Goal: Task Accomplishment & Management: Manage account settings

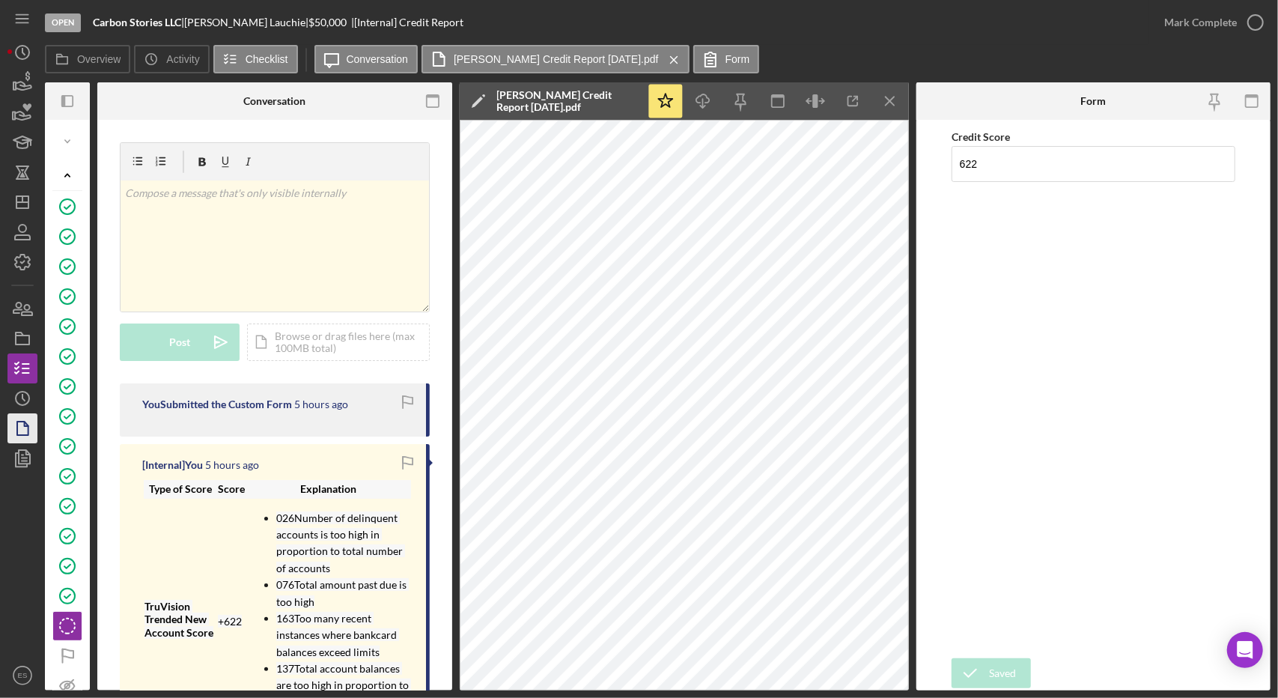
scroll to position [175, 0]
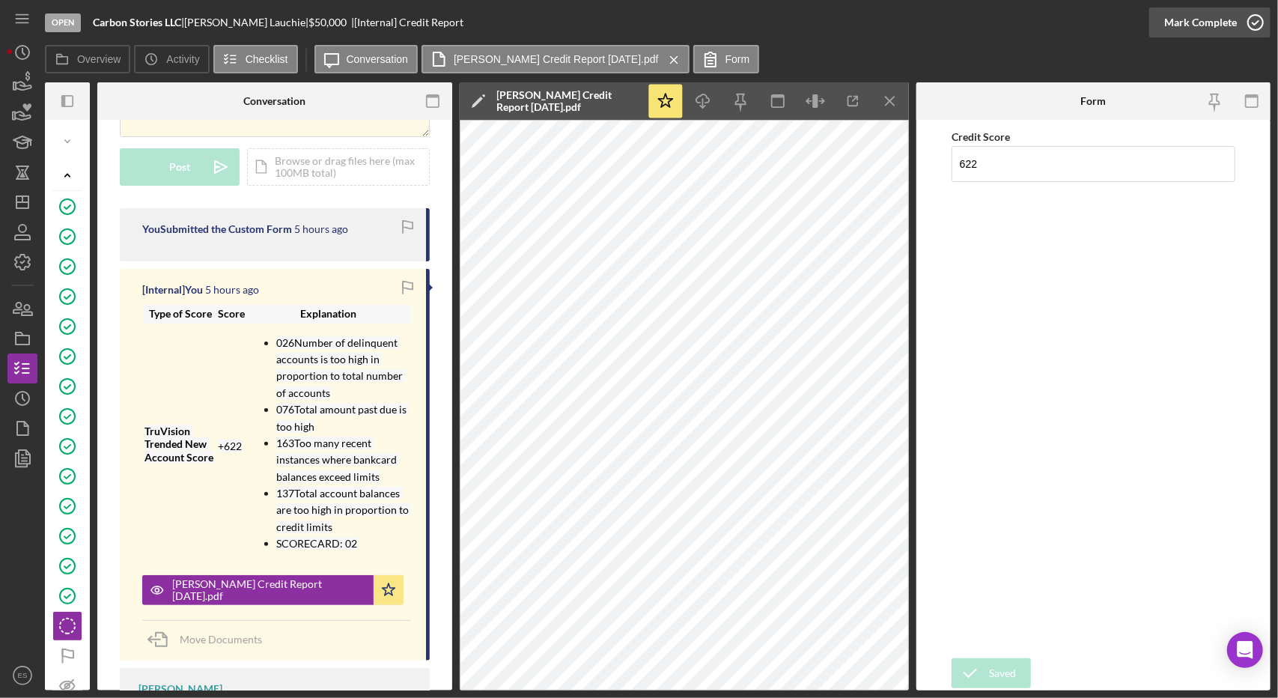
click at [1220, 25] on div "Mark Complete" at bounding box center [1200, 22] width 73 height 30
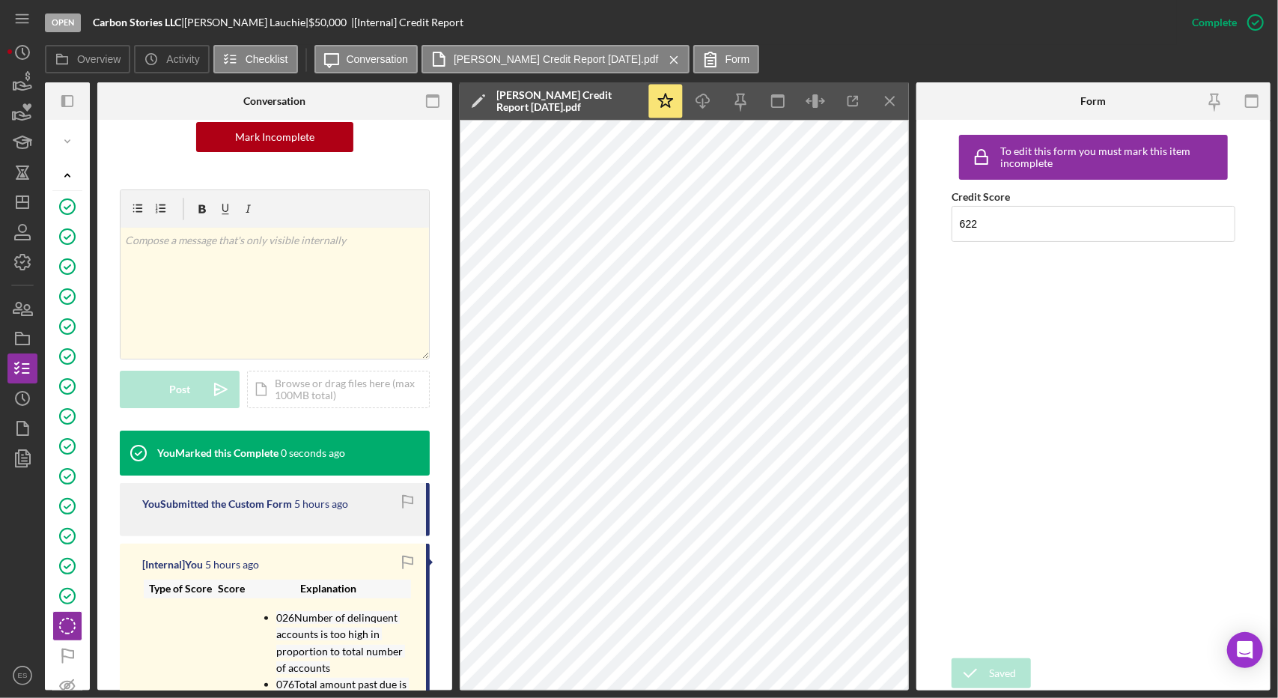
scroll to position [398, 0]
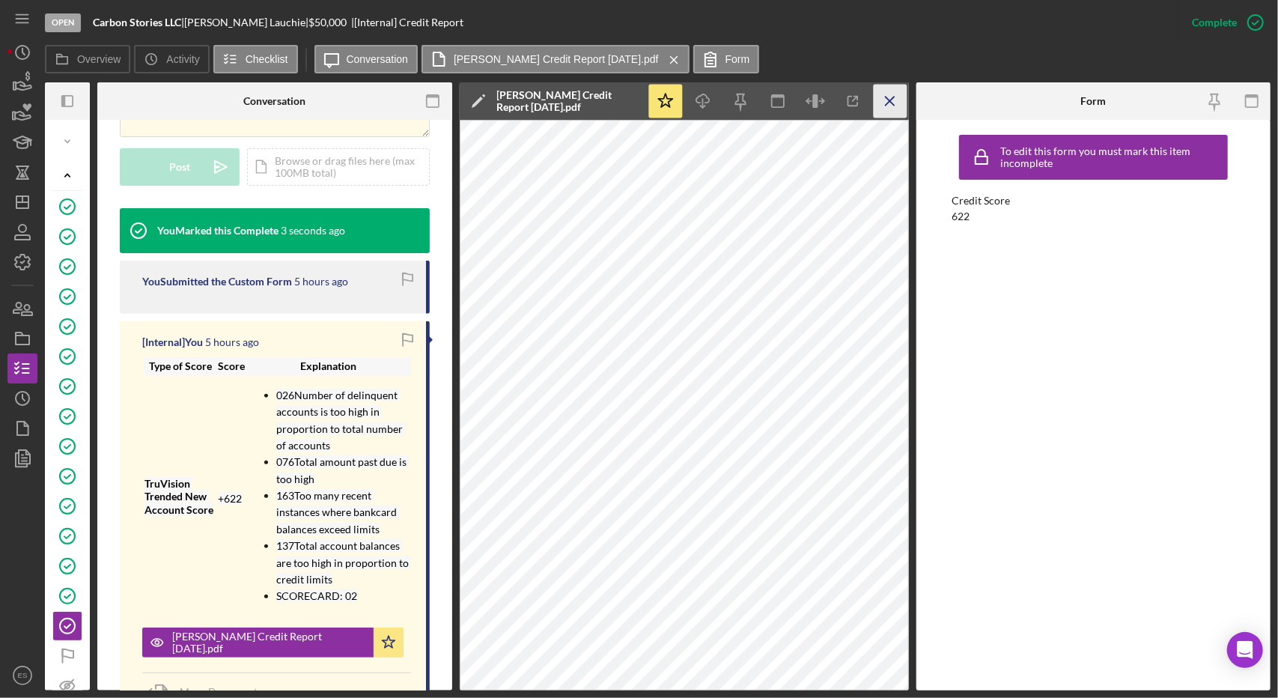
click at [893, 105] on line "button" at bounding box center [889, 101] width 8 height 8
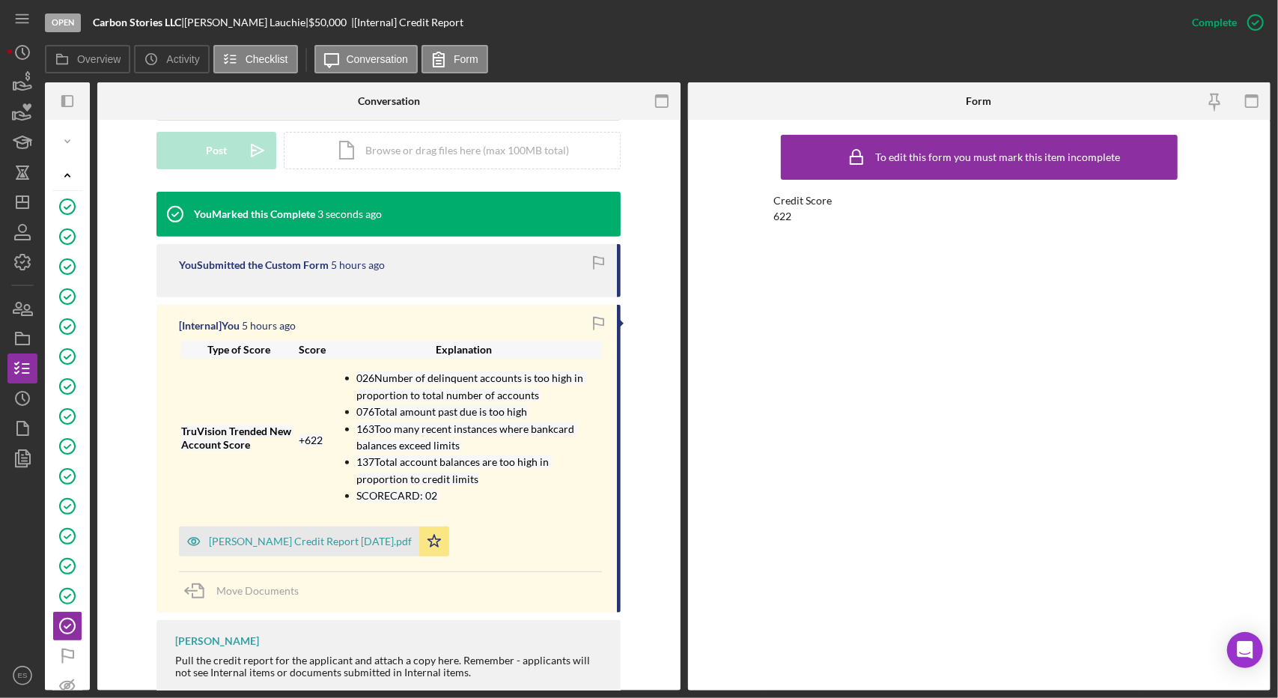
scroll to position [380, 0]
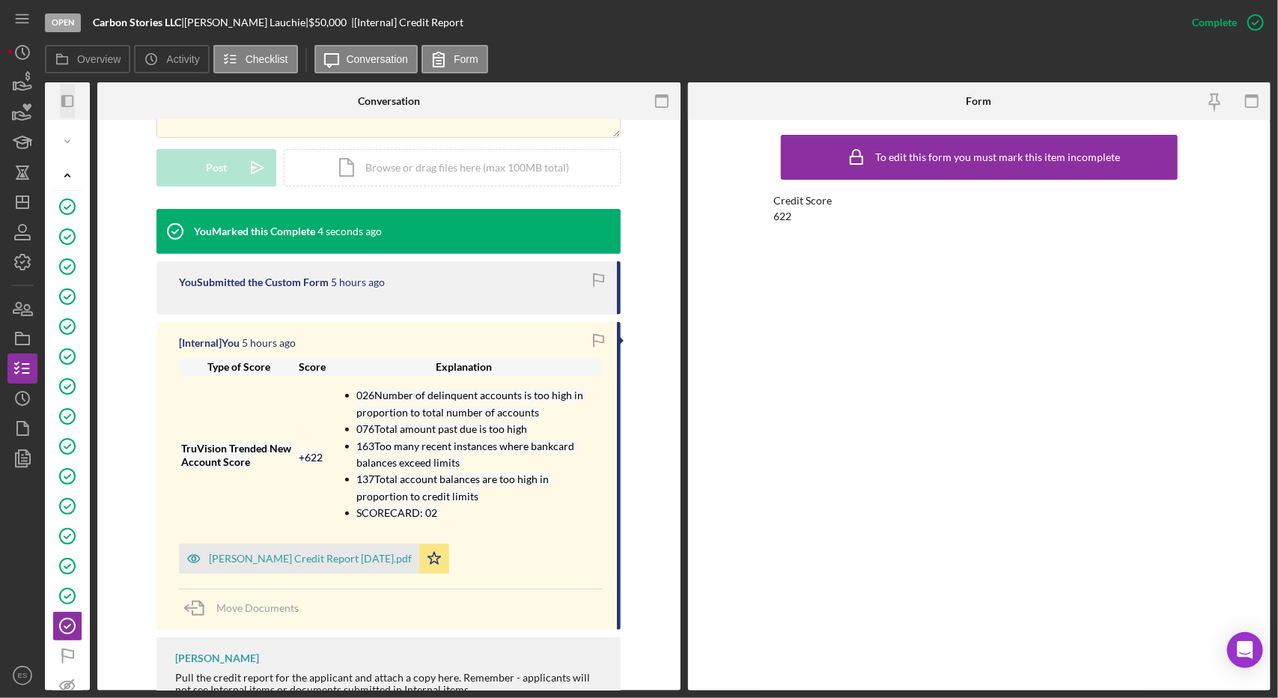
click at [72, 104] on icon "Icon/Panel Side Expand" at bounding box center [68, 102] width 34 height 34
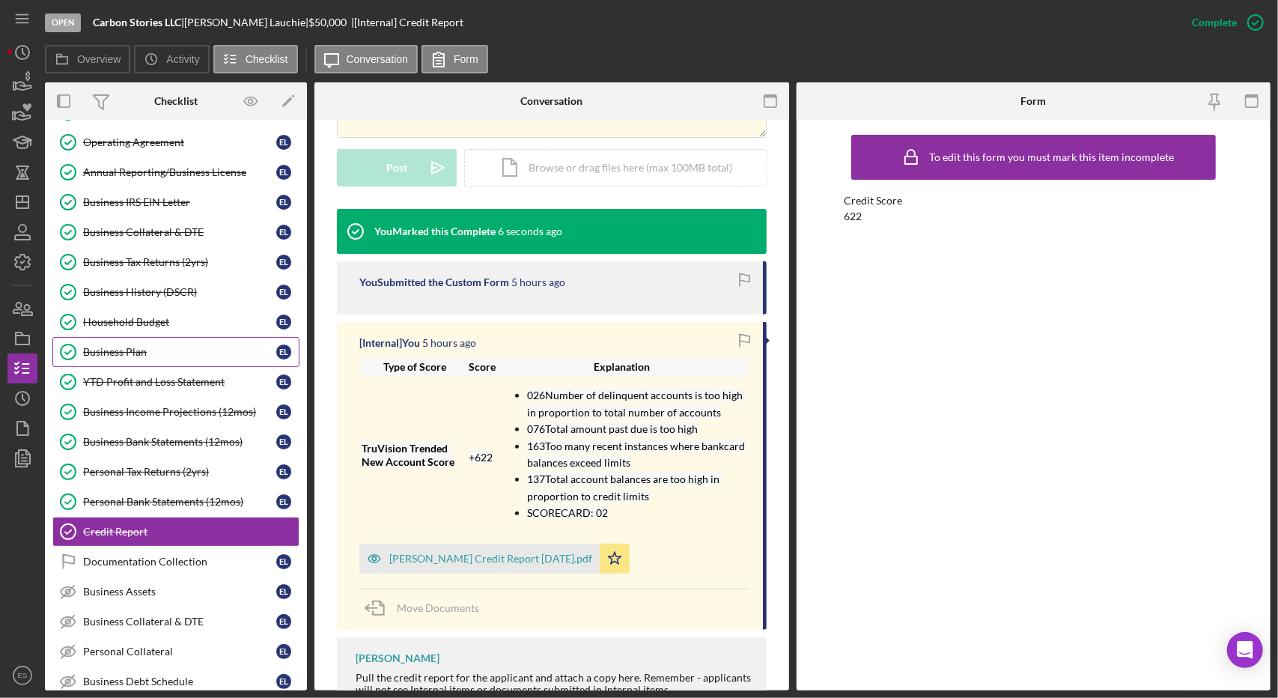
scroll to position [96, 0]
click at [201, 554] on div "Documentation Collection" at bounding box center [179, 560] width 193 height 12
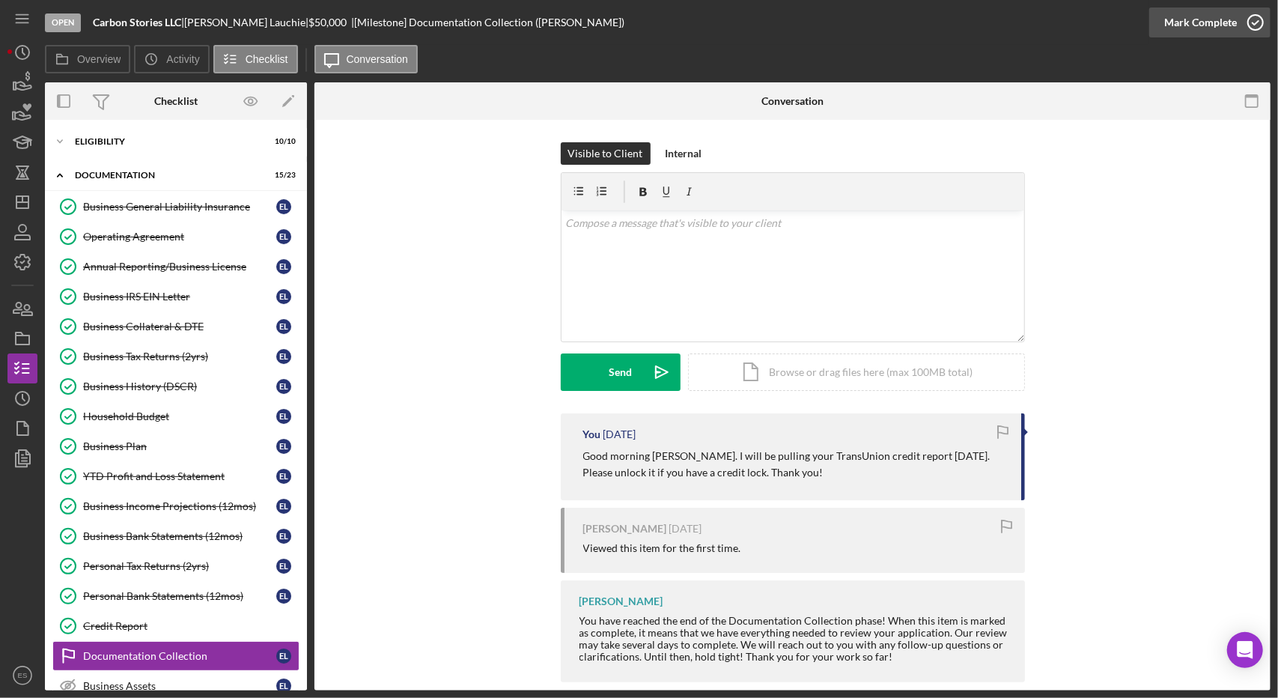
click at [1213, 31] on div "Mark Complete" at bounding box center [1200, 22] width 73 height 30
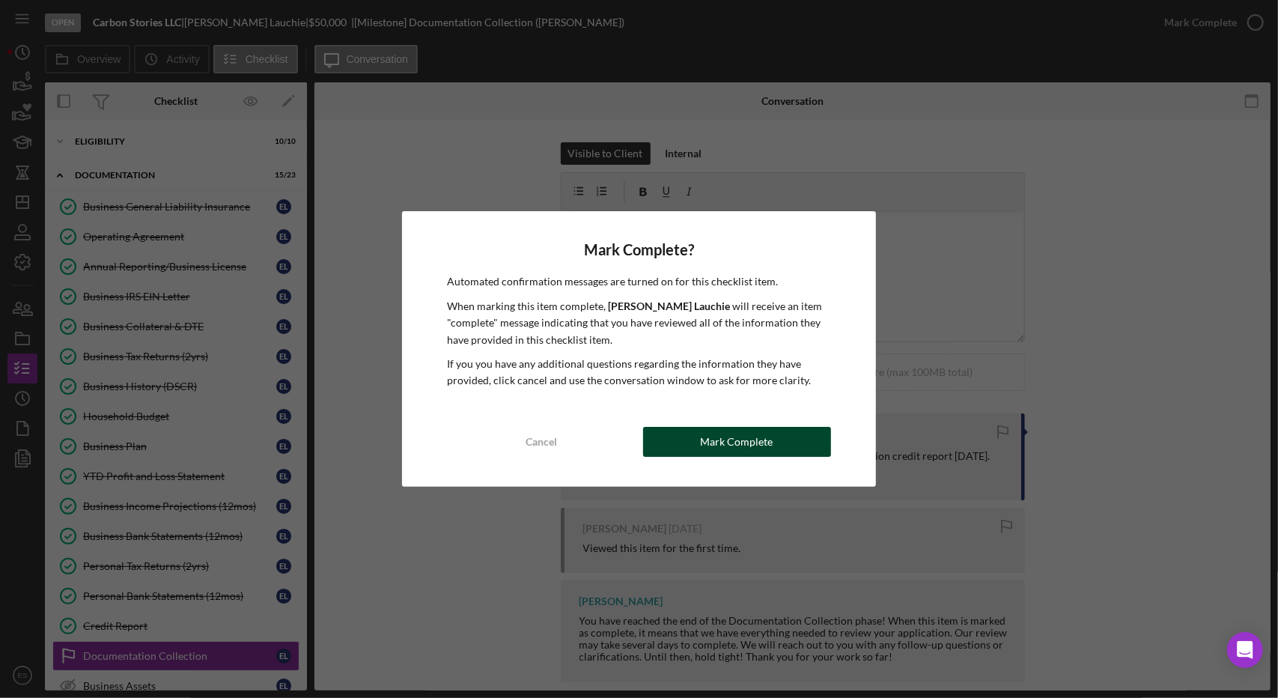
click at [704, 451] on div "Mark Complete" at bounding box center [737, 442] width 73 height 30
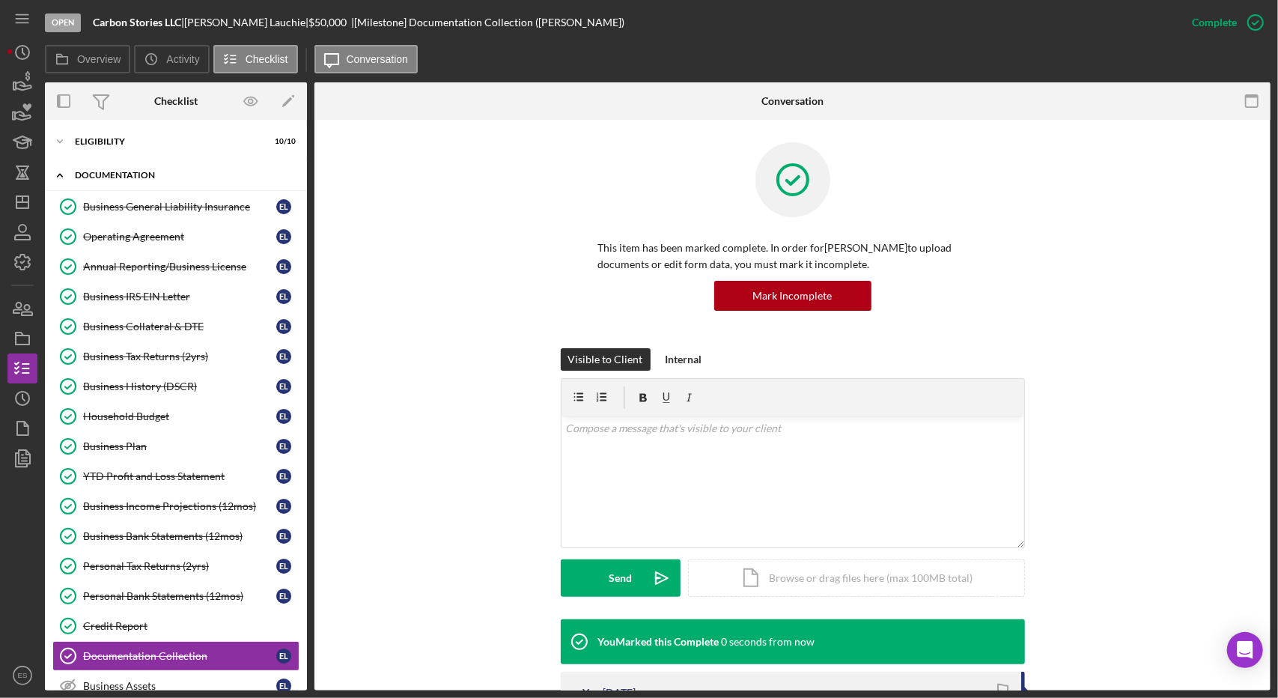
click at [100, 180] on div "Icon/Expander Documentation 16 / 23" at bounding box center [176, 175] width 262 height 31
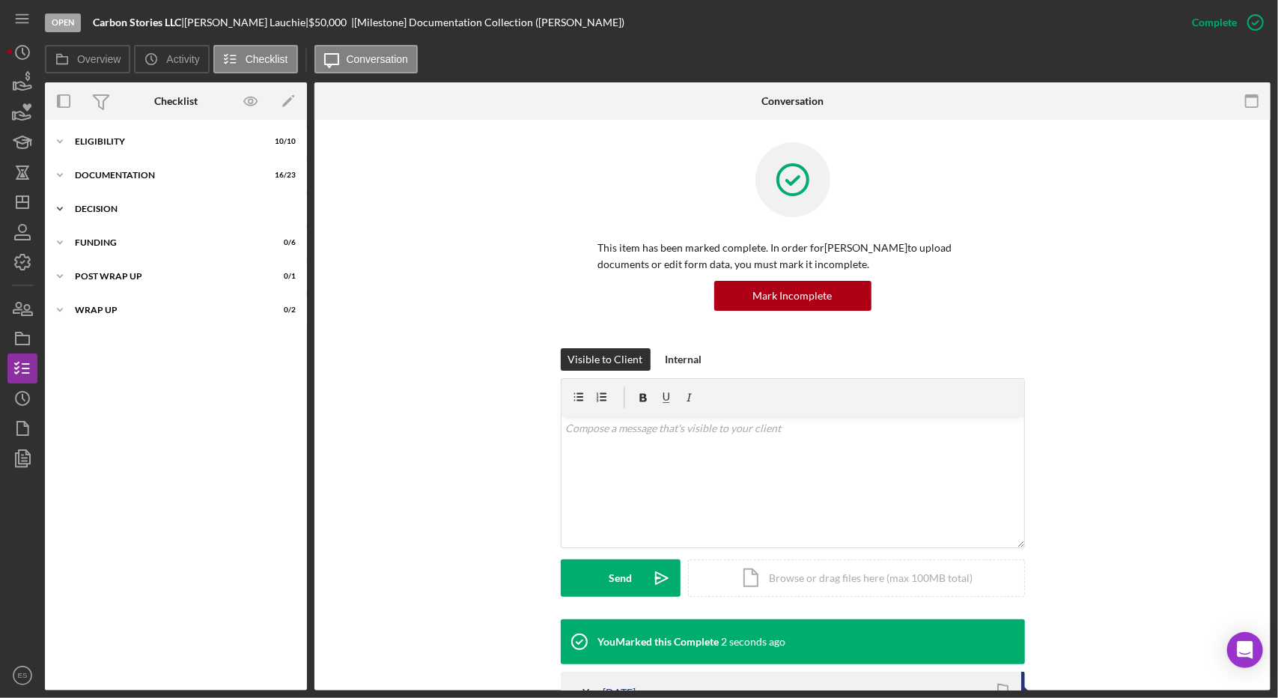
click at [116, 214] on div "Icon/Expander Decision 0 / 6" at bounding box center [176, 209] width 262 height 30
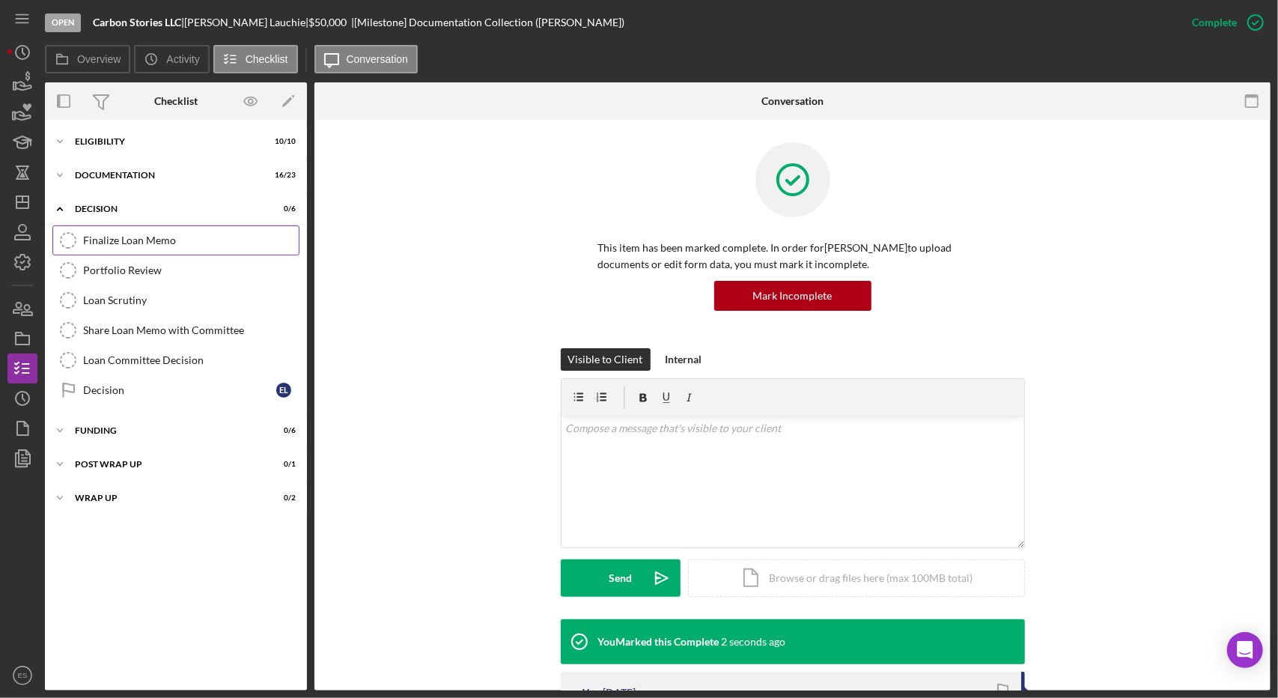
click at [124, 242] on div "Finalize Loan Memo" at bounding box center [191, 240] width 216 height 12
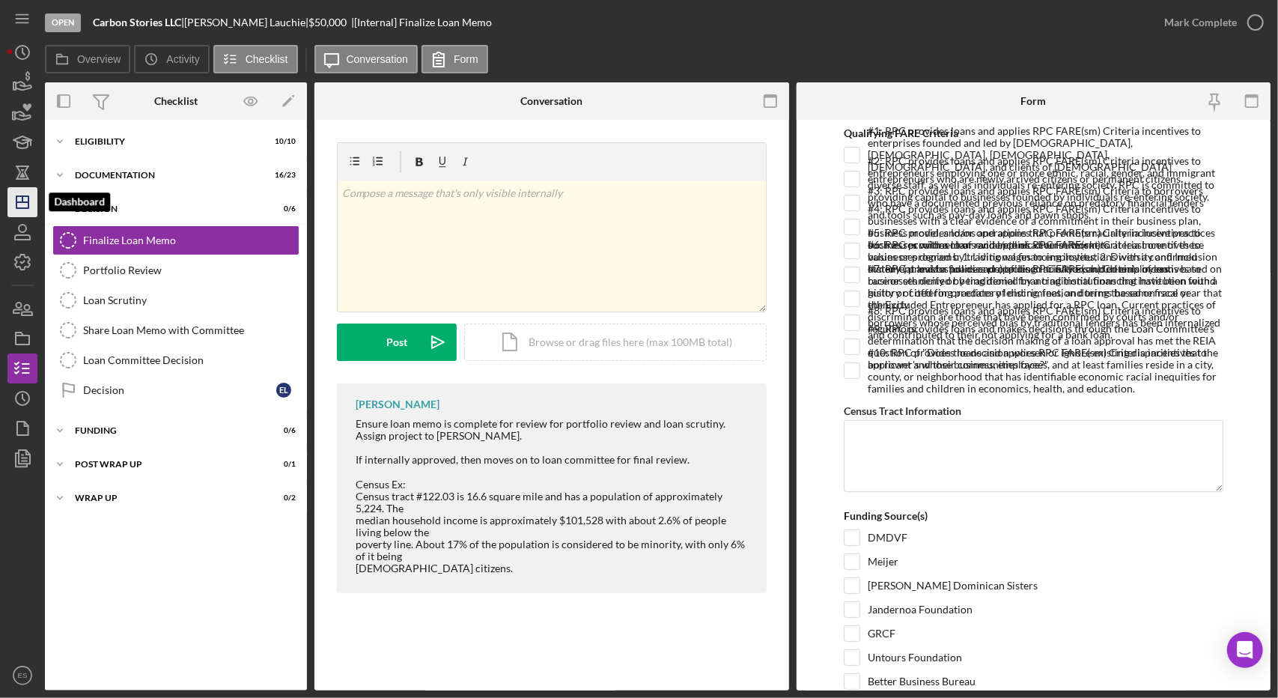
click at [19, 204] on icon "Icon/Dashboard" at bounding box center [22, 201] width 37 height 37
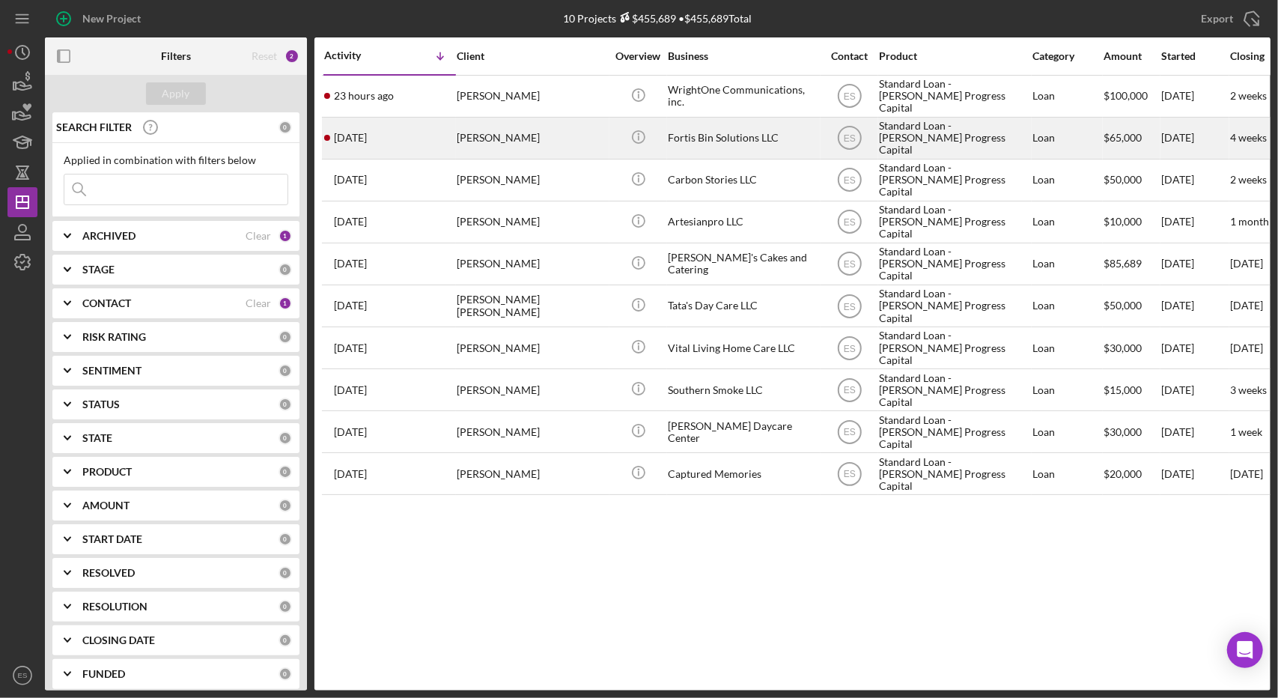
click at [770, 135] on div "Fortis Bin Solutions LLC" at bounding box center [743, 138] width 150 height 40
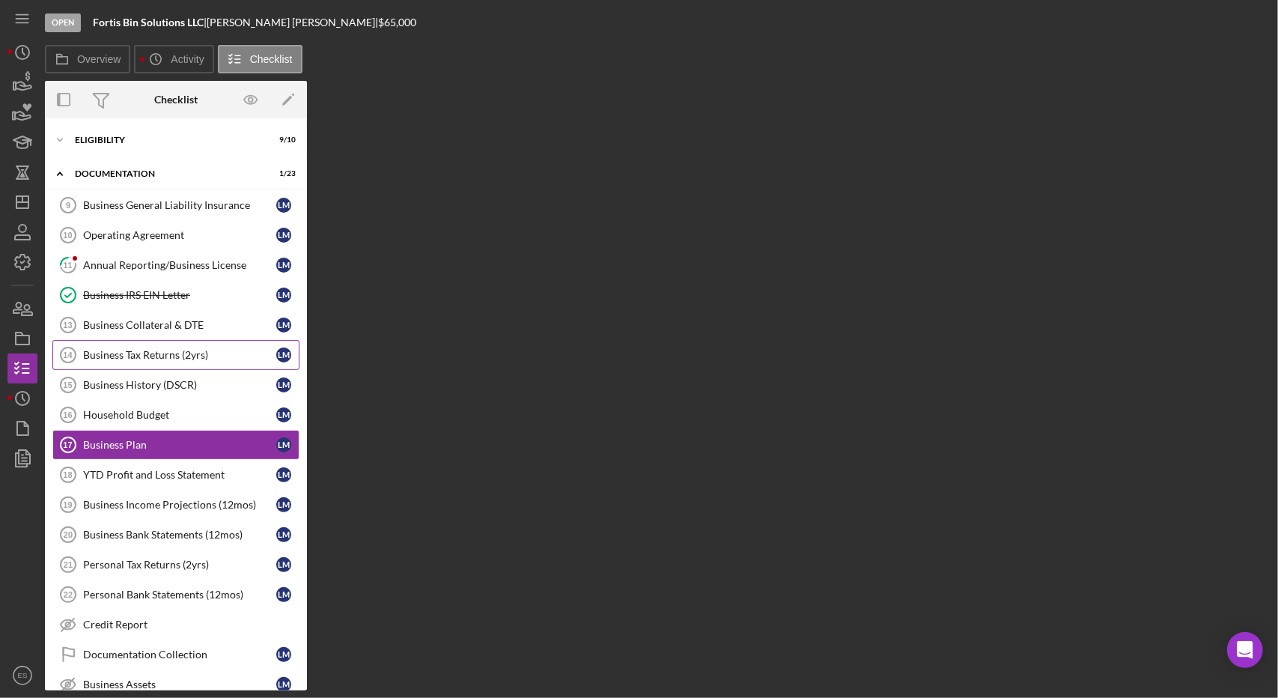
scroll to position [36, 0]
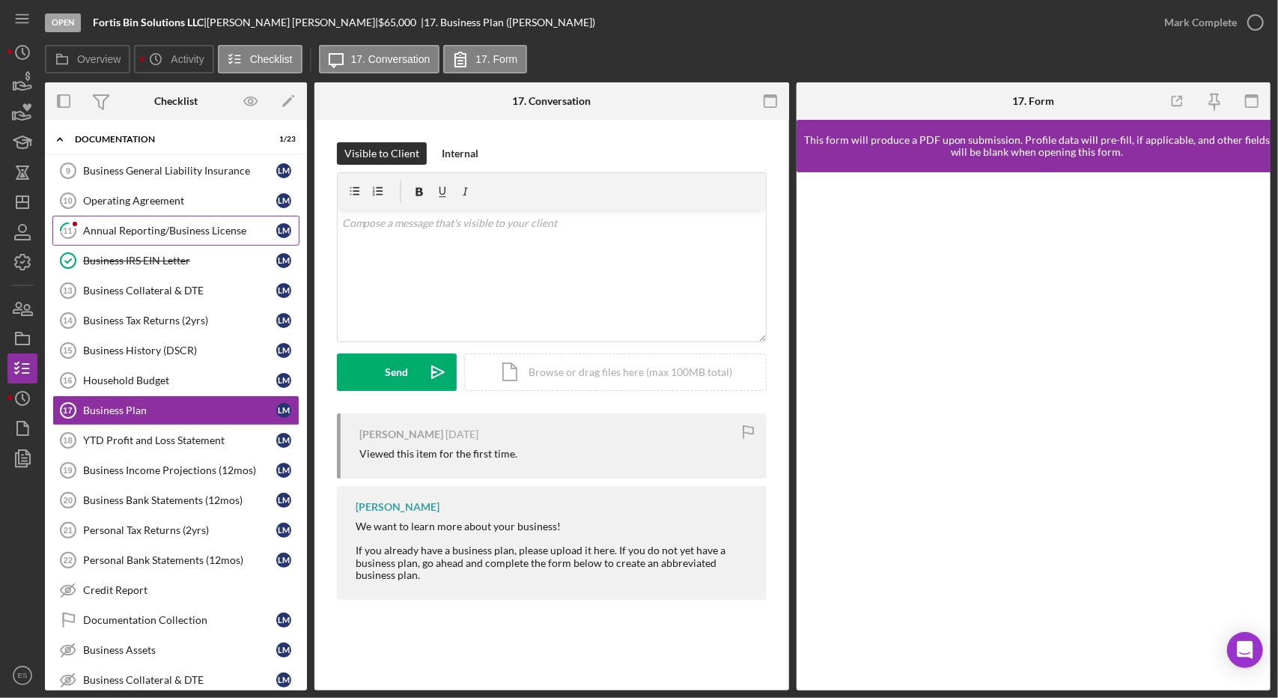
click at [130, 225] on div "Annual Reporting/Business License" at bounding box center [179, 231] width 193 height 12
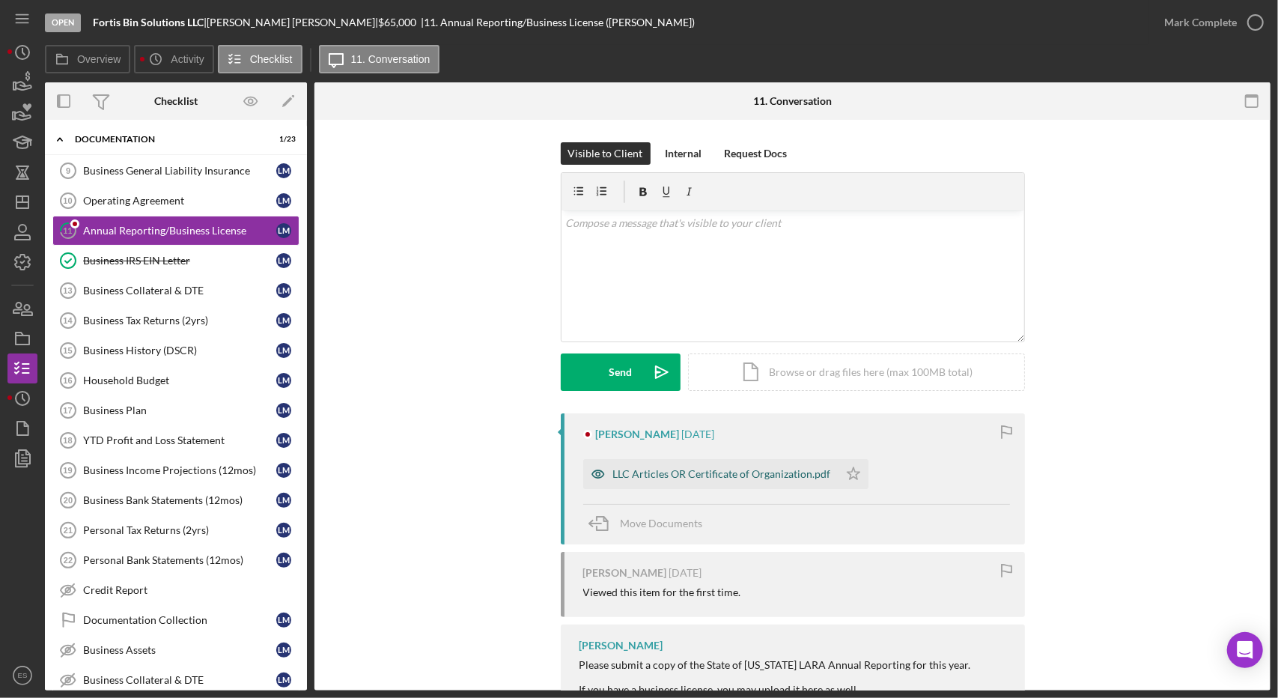
click at [658, 480] on div "LLC Articles OR Certificate of Organization.pdf" at bounding box center [710, 474] width 255 height 30
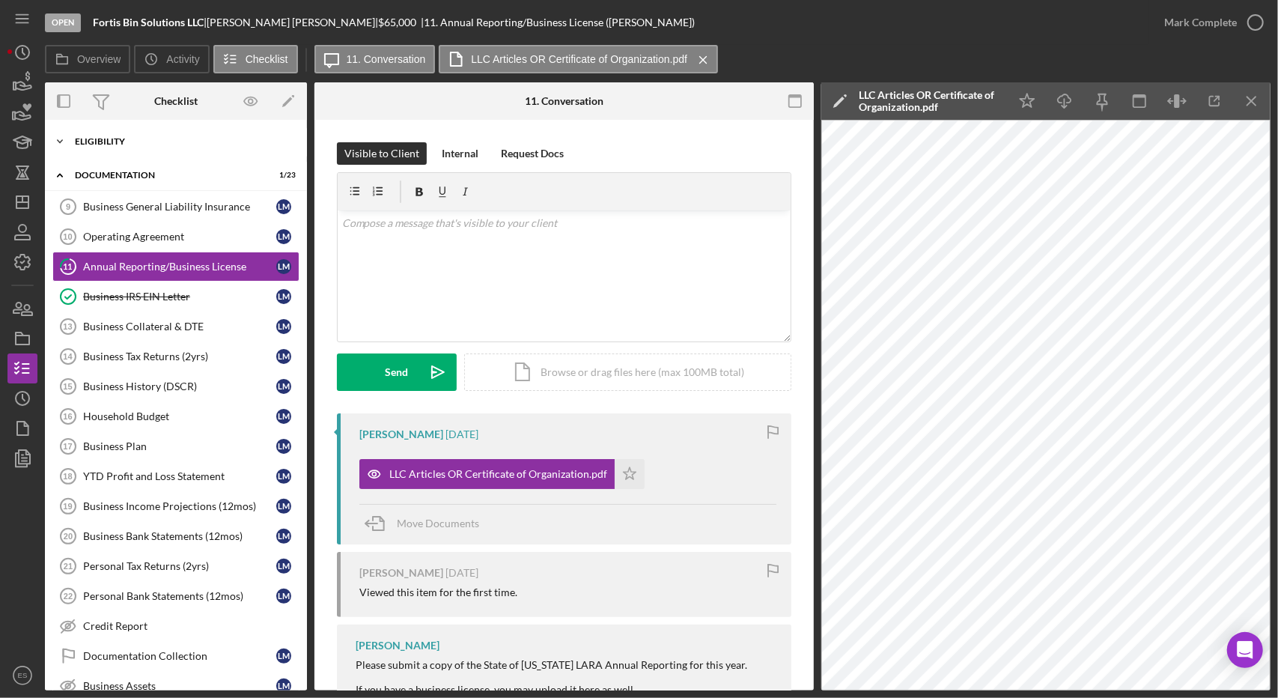
click at [81, 138] on div "Eligibility" at bounding box center [181, 141] width 213 height 9
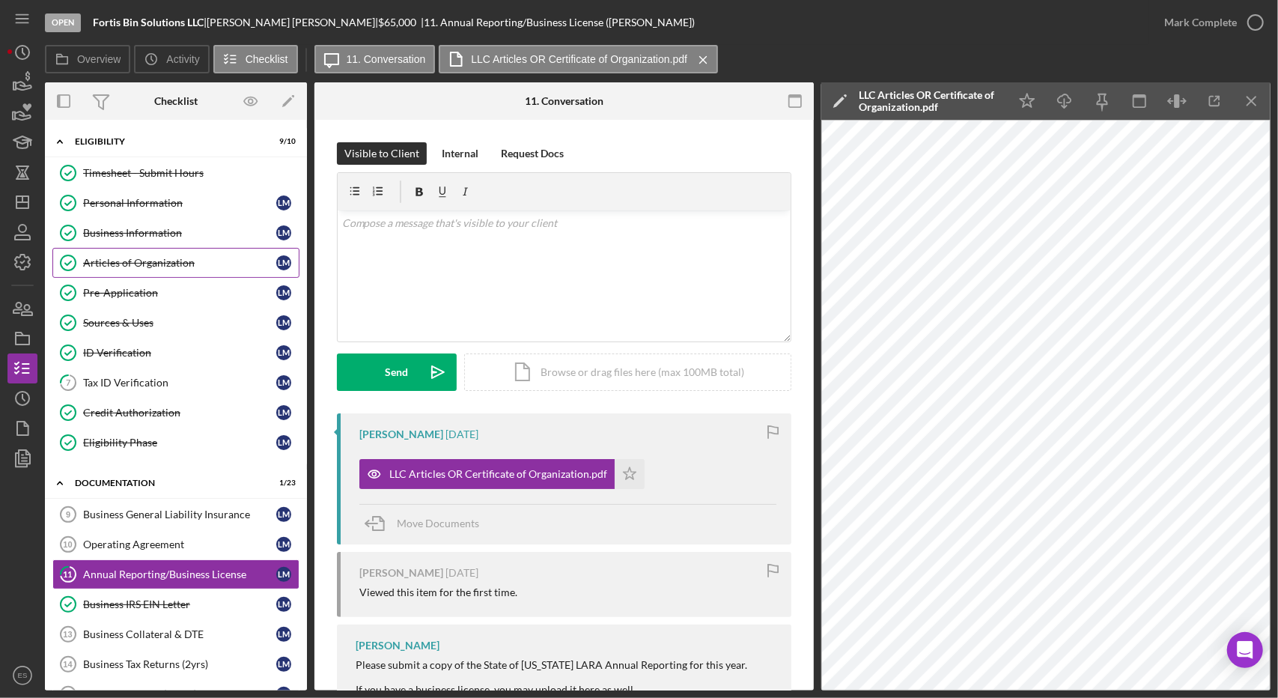
click at [138, 257] on div "Articles of Organization" at bounding box center [179, 263] width 193 height 12
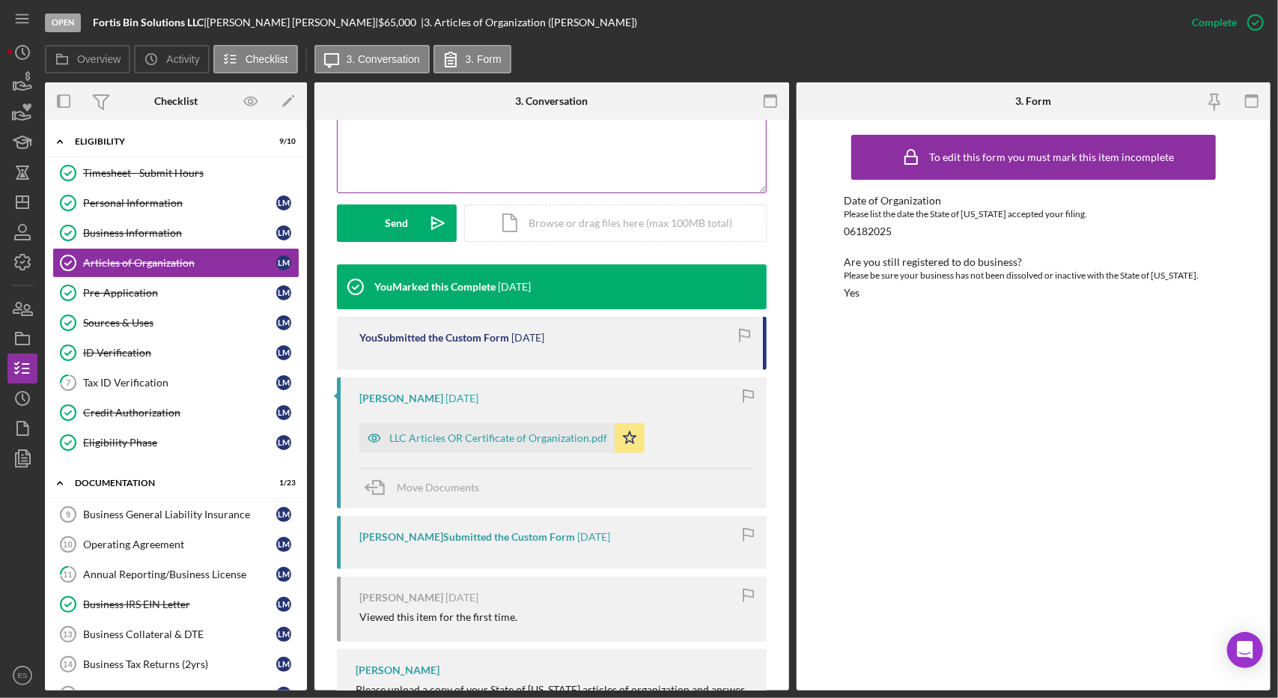
scroll to position [359, 0]
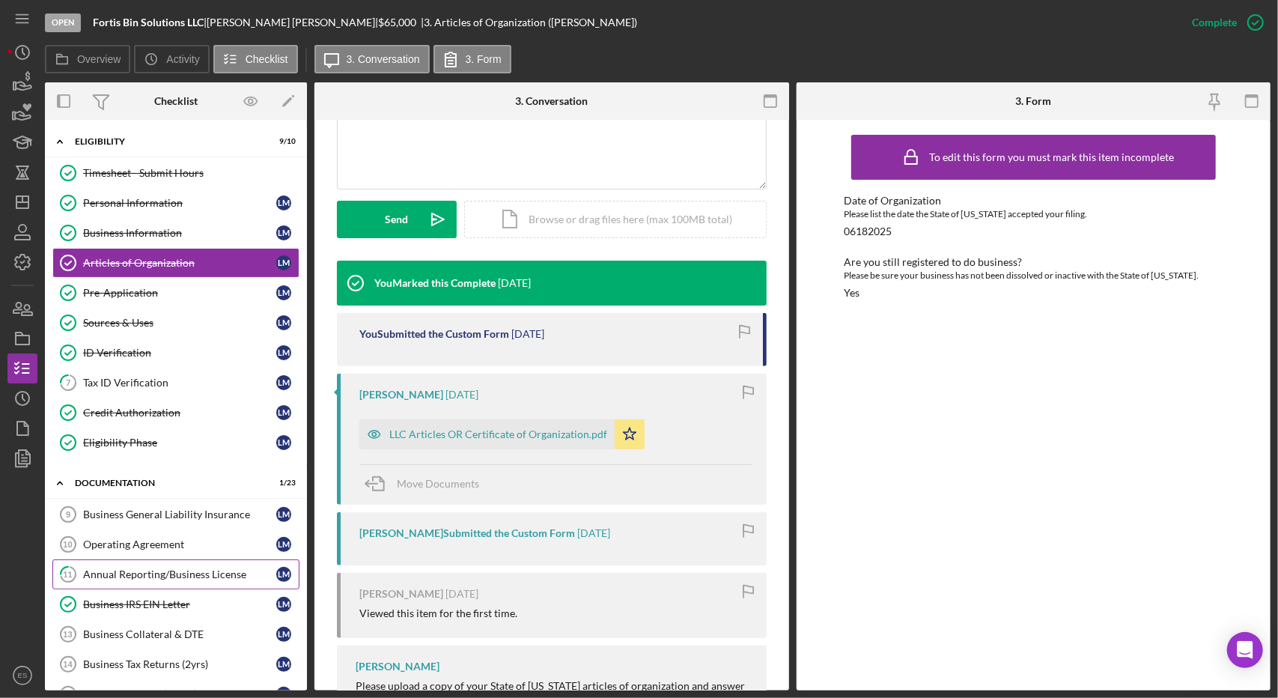
click at [144, 577] on link "11 Annual Reporting/Business License [PERSON_NAME]" at bounding box center [175, 574] width 247 height 30
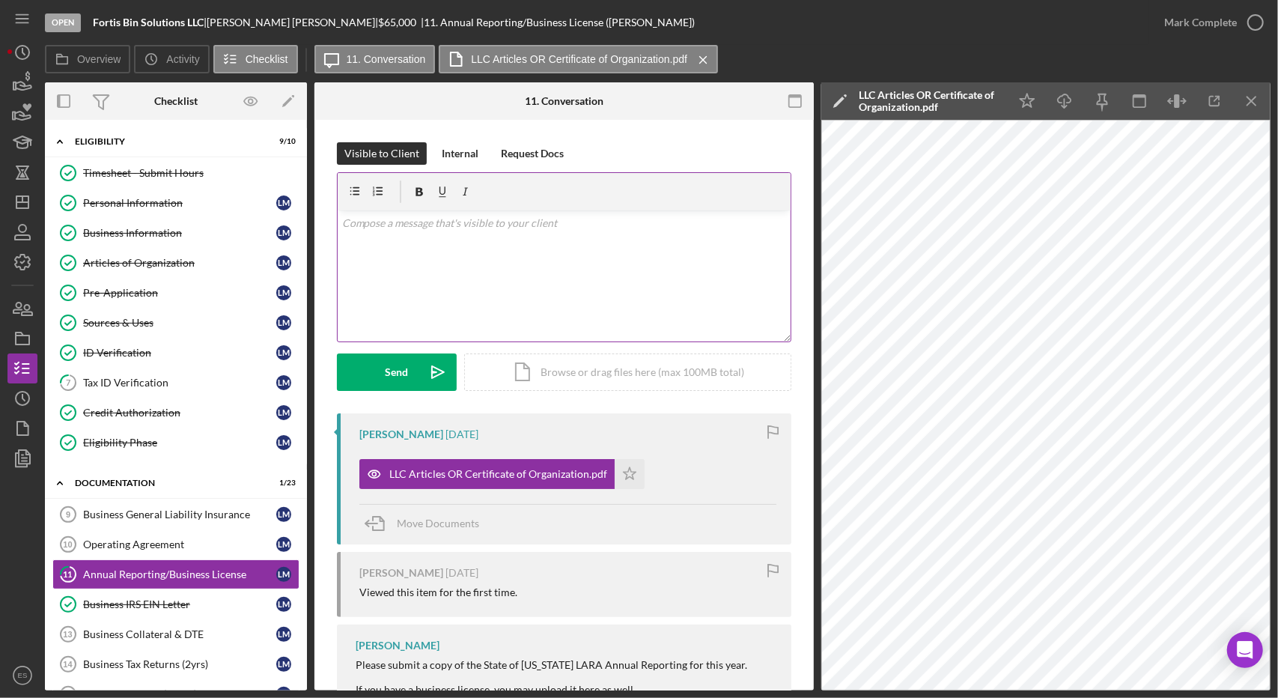
click at [674, 280] on div "v Color teal Color pink Remove color Add row above Add row below Add column bef…" at bounding box center [564, 275] width 453 height 131
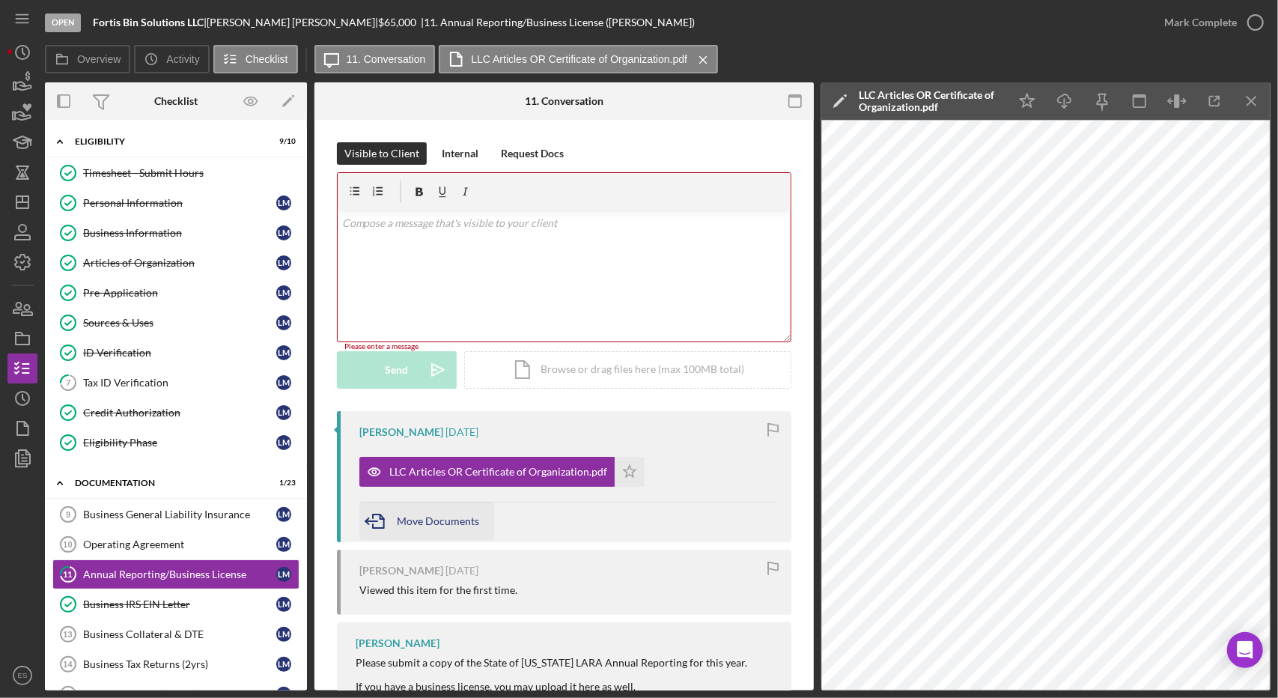
click at [429, 531] on div "Move Documents" at bounding box center [438, 520] width 82 height 37
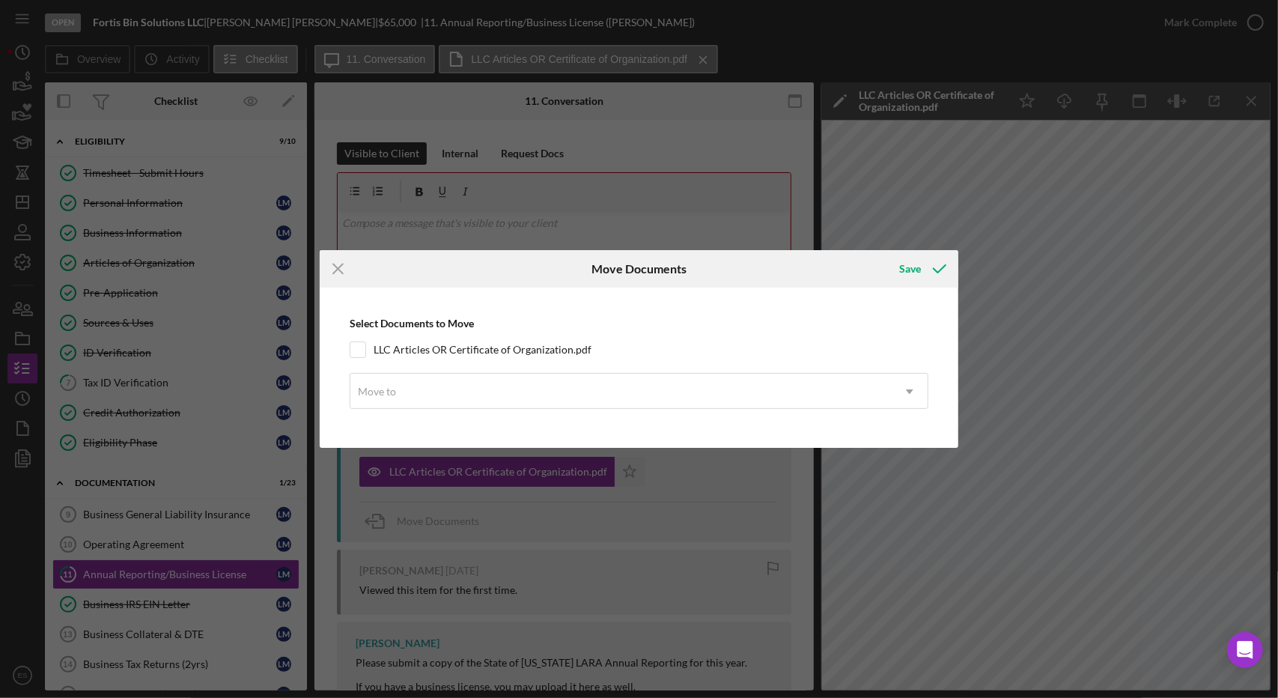
click at [353, 340] on div "Select Documents to Move LLC Articles OR Certificate of Organization.pdf Move t…" at bounding box center [639, 367] width 624 height 144
click at [358, 347] on input "LLC Articles OR Certificate of Organization.pdf" at bounding box center [357, 349] width 15 height 15
checkbox input "true"
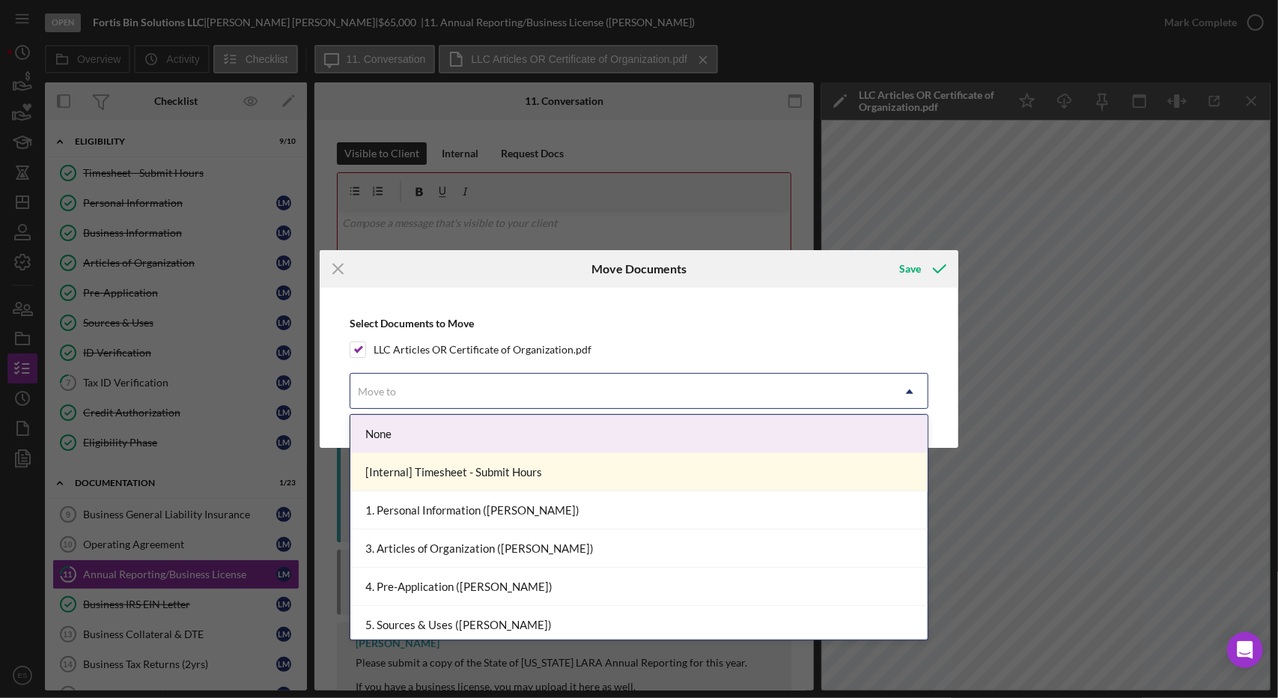
click at [431, 408] on div "Move to" at bounding box center [621, 391] width 542 height 34
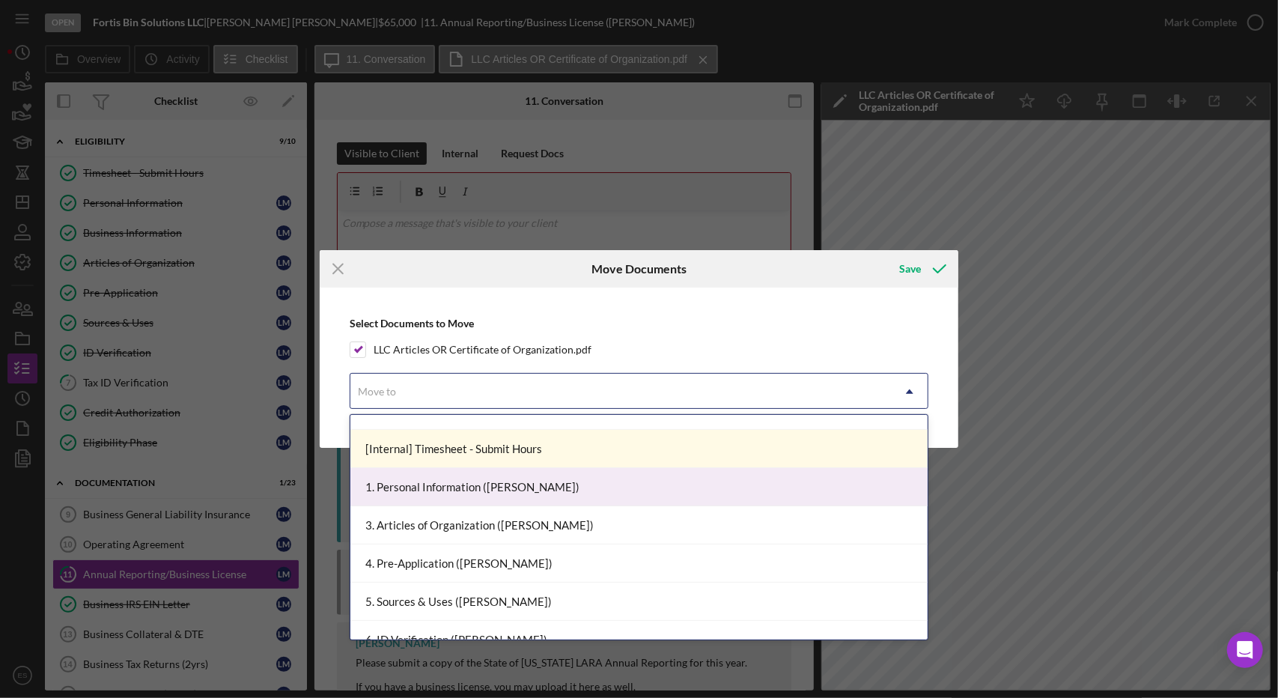
scroll to position [31, 0]
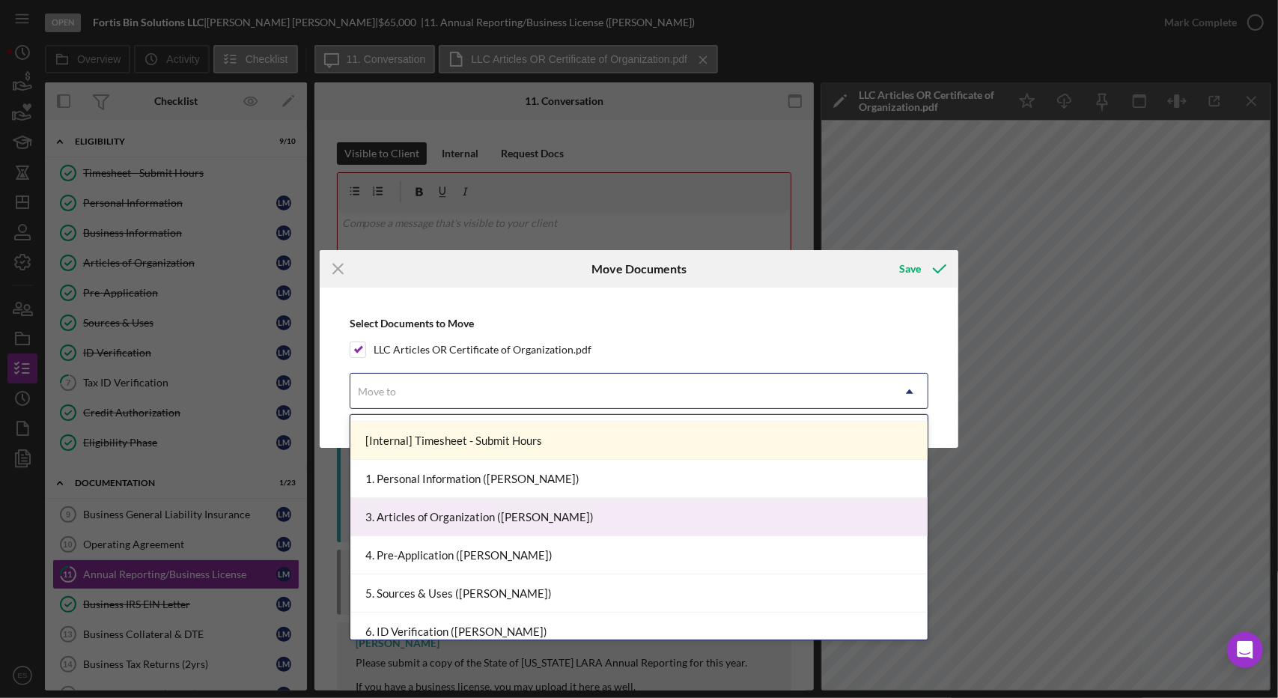
click at [505, 517] on div "3. Articles of Organization ([PERSON_NAME])" at bounding box center [639, 517] width 578 height 38
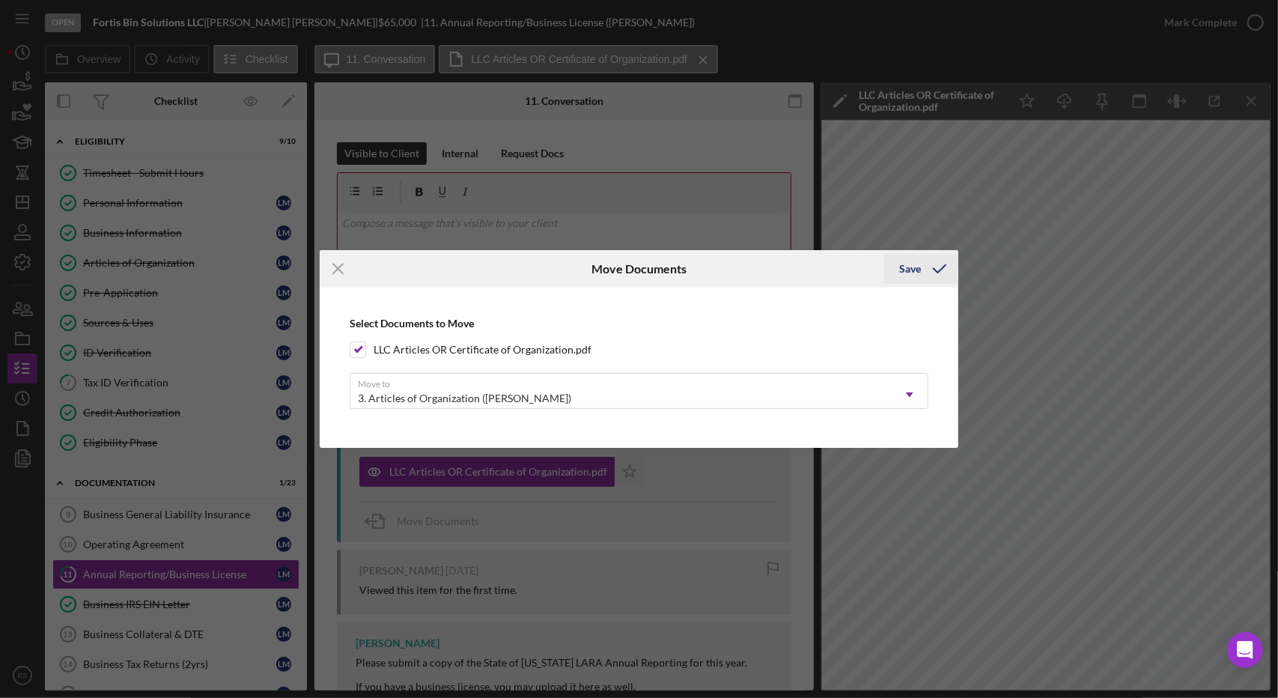
click at [940, 271] on polyline "submit" at bounding box center [940, 268] width 12 height 7
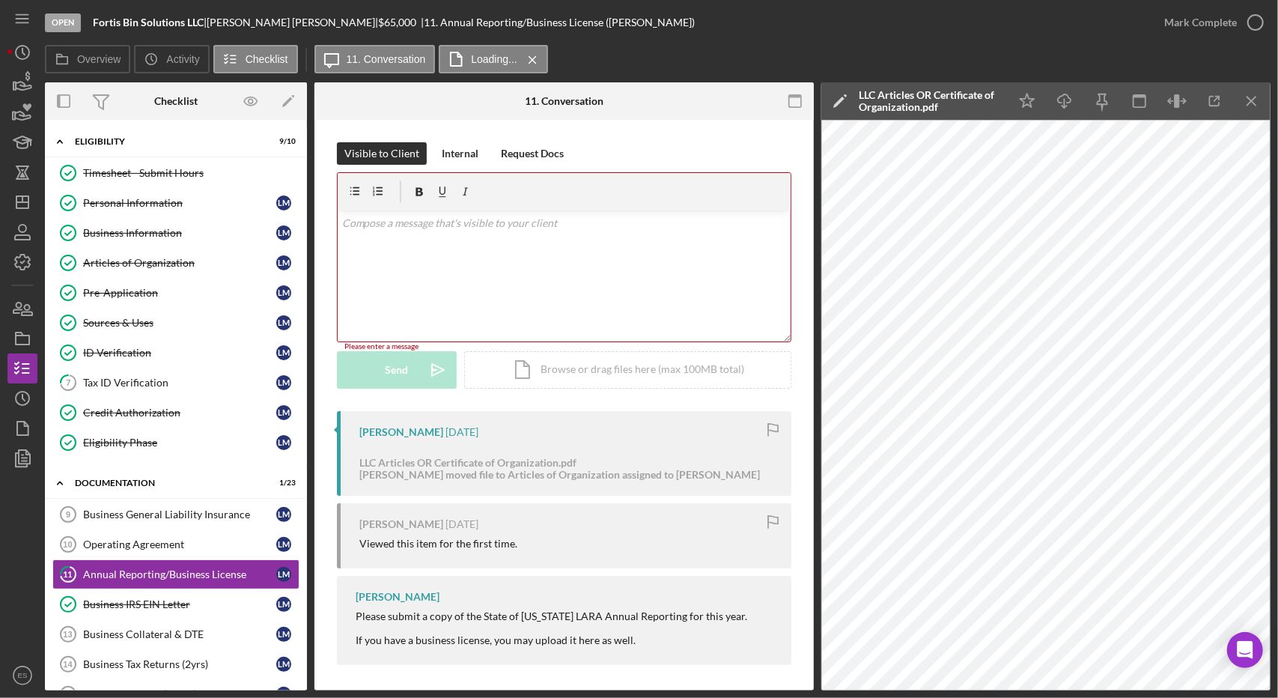
click at [521, 287] on div "v Color teal Color pink Remove color Add row above Add row below Add column bef…" at bounding box center [564, 275] width 453 height 131
click at [825, 109] on icon "Icon/Edit" at bounding box center [839, 100] width 37 height 37
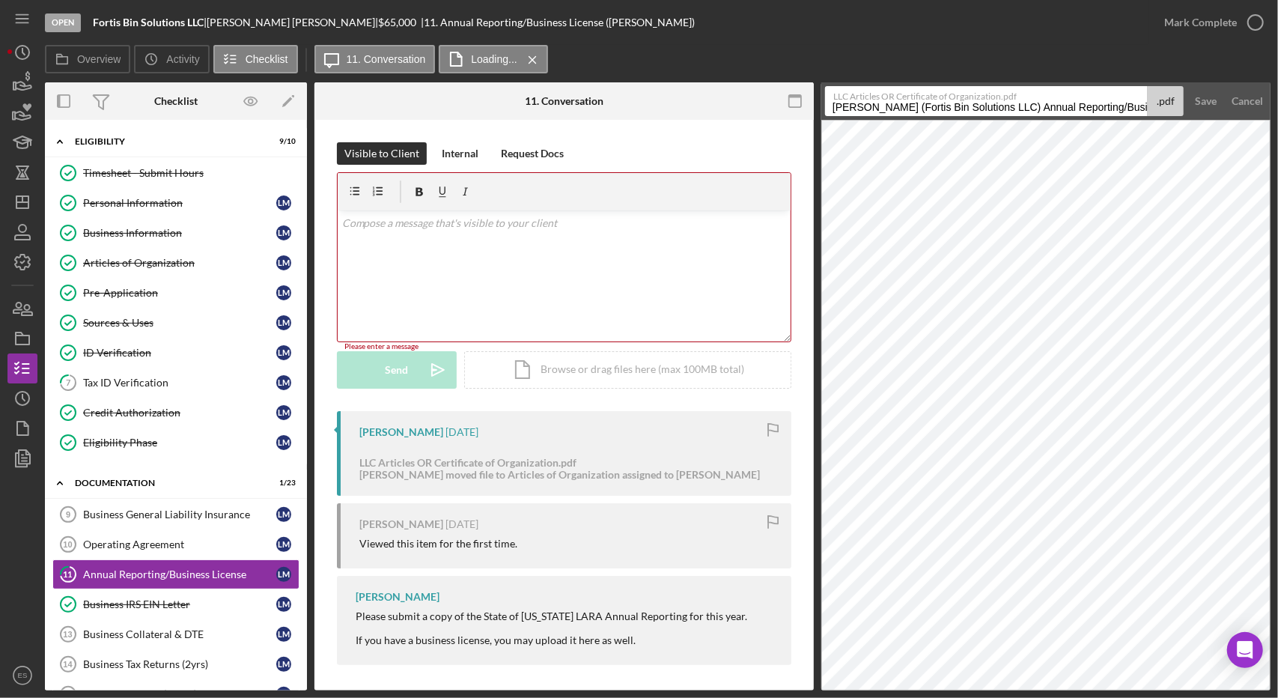
click at [488, 251] on div "v Color teal Color pink Remove color Add row above Add row below Add column bef…" at bounding box center [564, 275] width 453 height 131
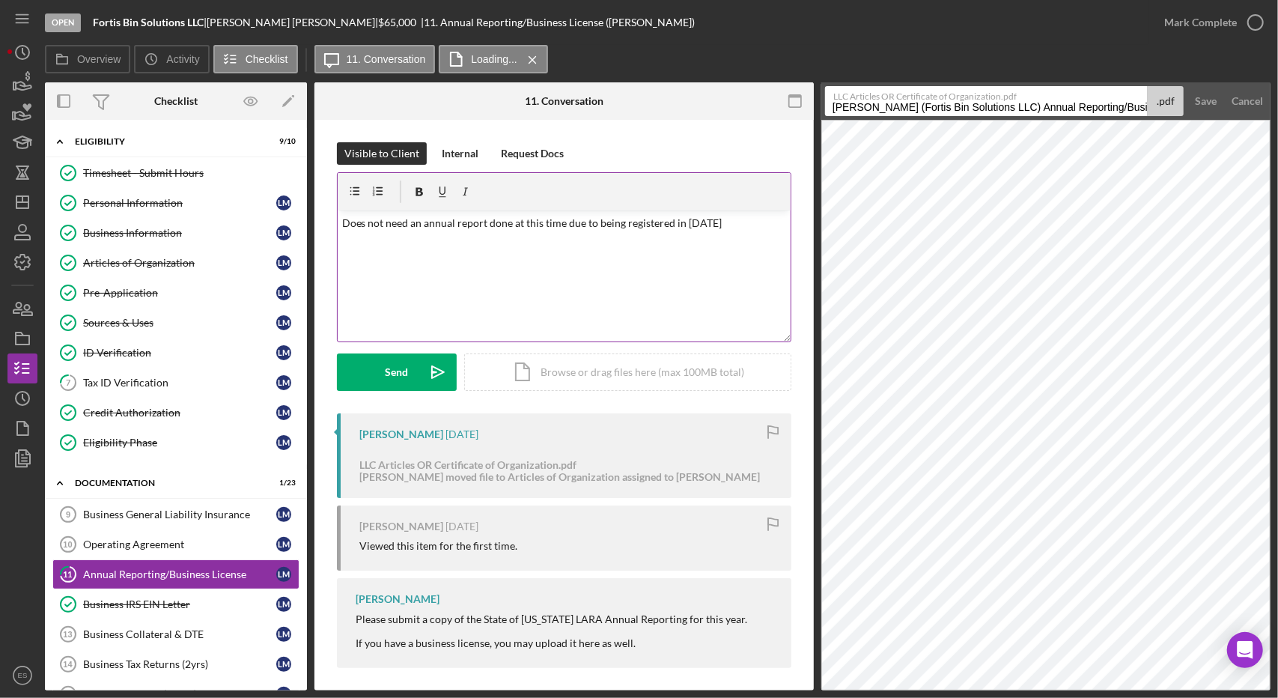
click at [755, 216] on p "Does not need an annual report done at this time due to being registered in [DA…" at bounding box center [564, 223] width 445 height 16
click at [469, 164] on div "Internal" at bounding box center [460, 153] width 37 height 22
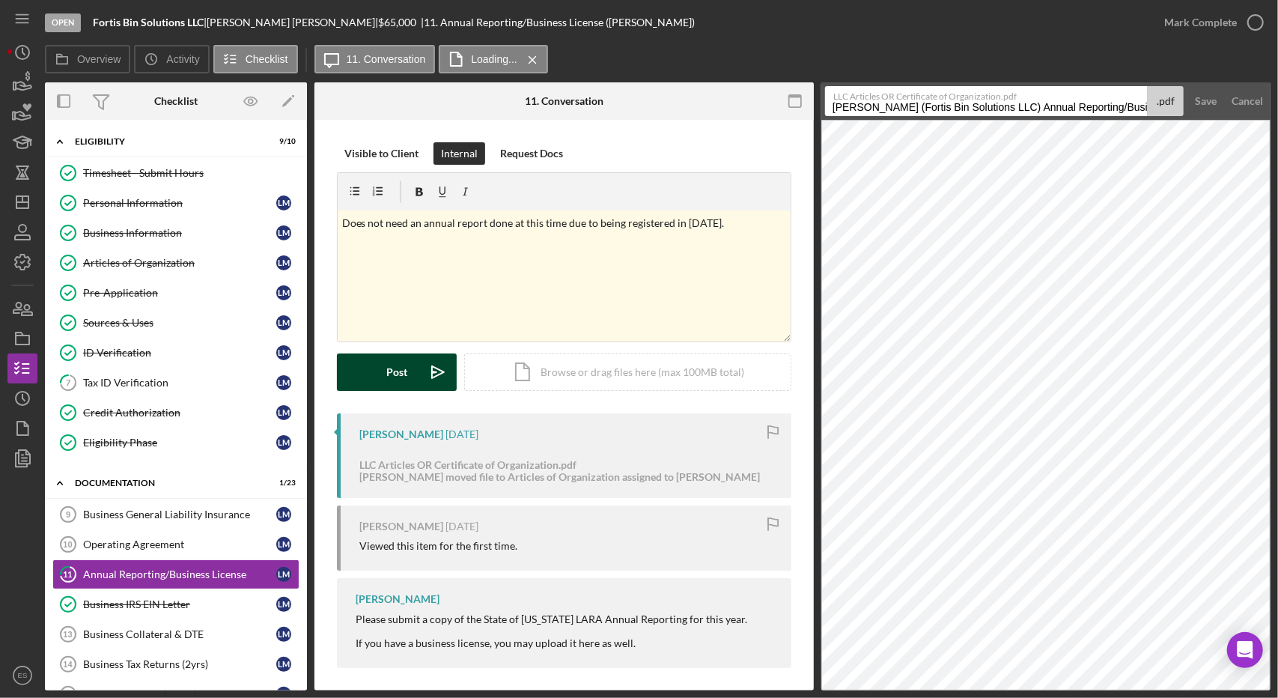
click at [399, 380] on div "Post" at bounding box center [396, 371] width 21 height 37
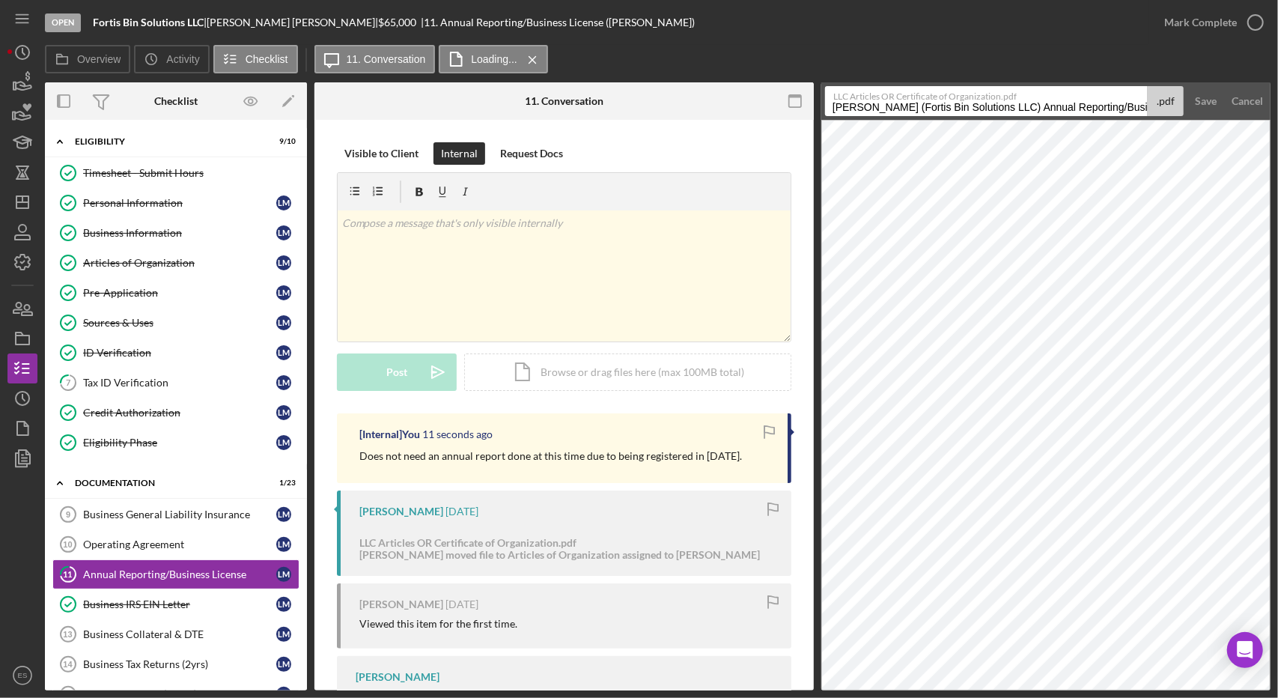
click at [670, 484] on div "[Internal] You 11 seconds ago Does not need an annual report done at this time …" at bounding box center [564, 582] width 454 height 339
click at [1244, 32] on icon "button" at bounding box center [1255, 22] width 37 height 37
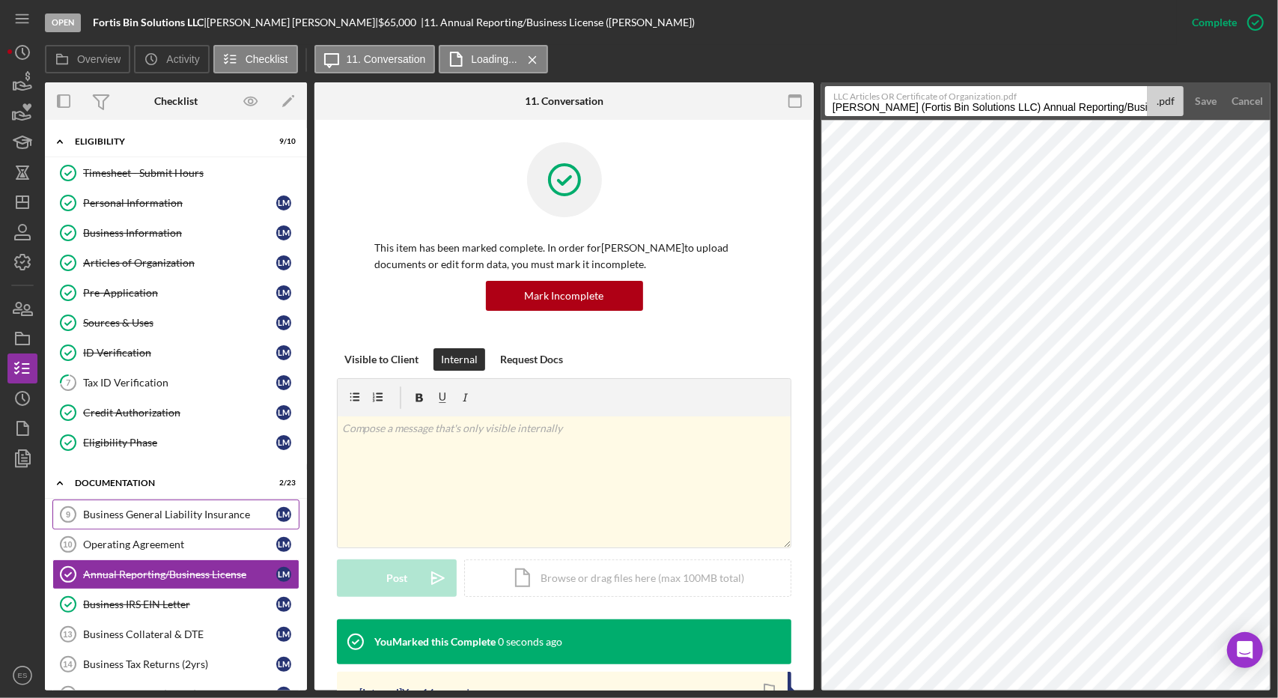
drag, startPoint x: 132, startPoint y: 543, endPoint x: 255, endPoint y: 505, distance: 128.6
click at [132, 543] on div "Operating Agreement" at bounding box center [179, 544] width 193 height 12
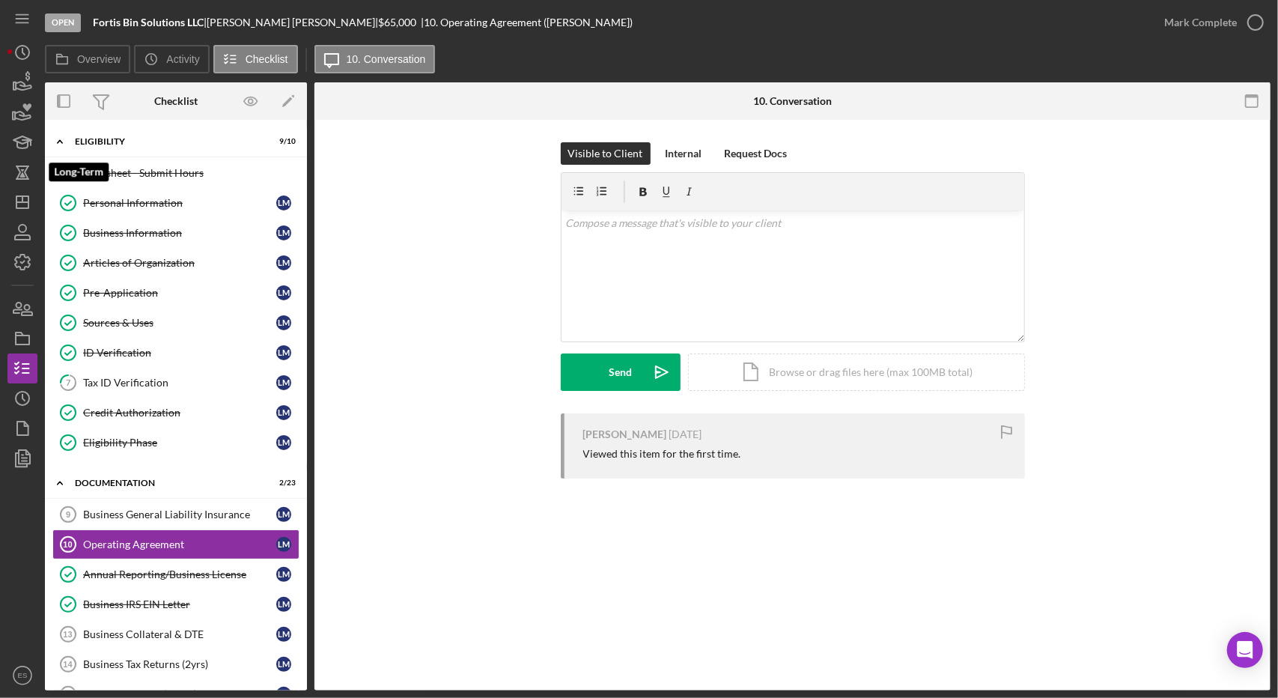
click at [37, 186] on nav "Icon/Menu Icon/Dashboard Dashboard Navigation Divider Mobile Checklist Navigati…" at bounding box center [25, 345] width 37 height 690
click at [31, 198] on icon "Icon/Dashboard" at bounding box center [22, 201] width 37 height 37
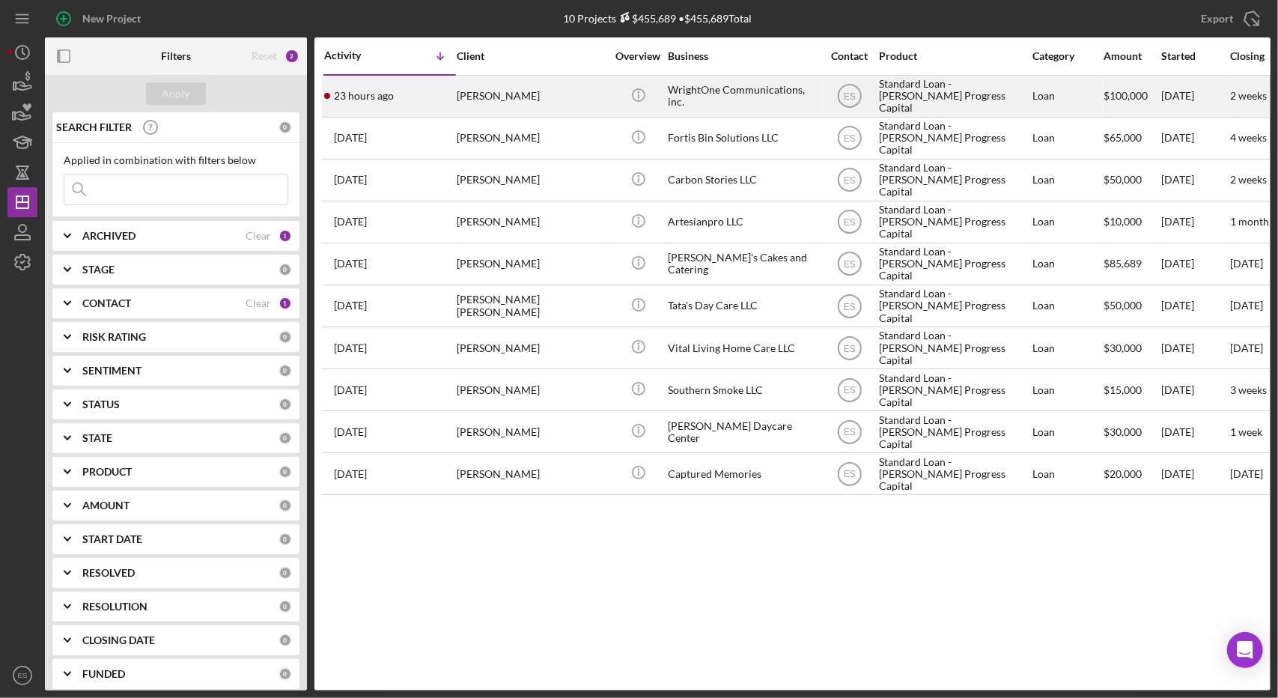
click at [880, 103] on div "Standard Loan - [PERSON_NAME] Progress Capital" at bounding box center [954, 96] width 150 height 40
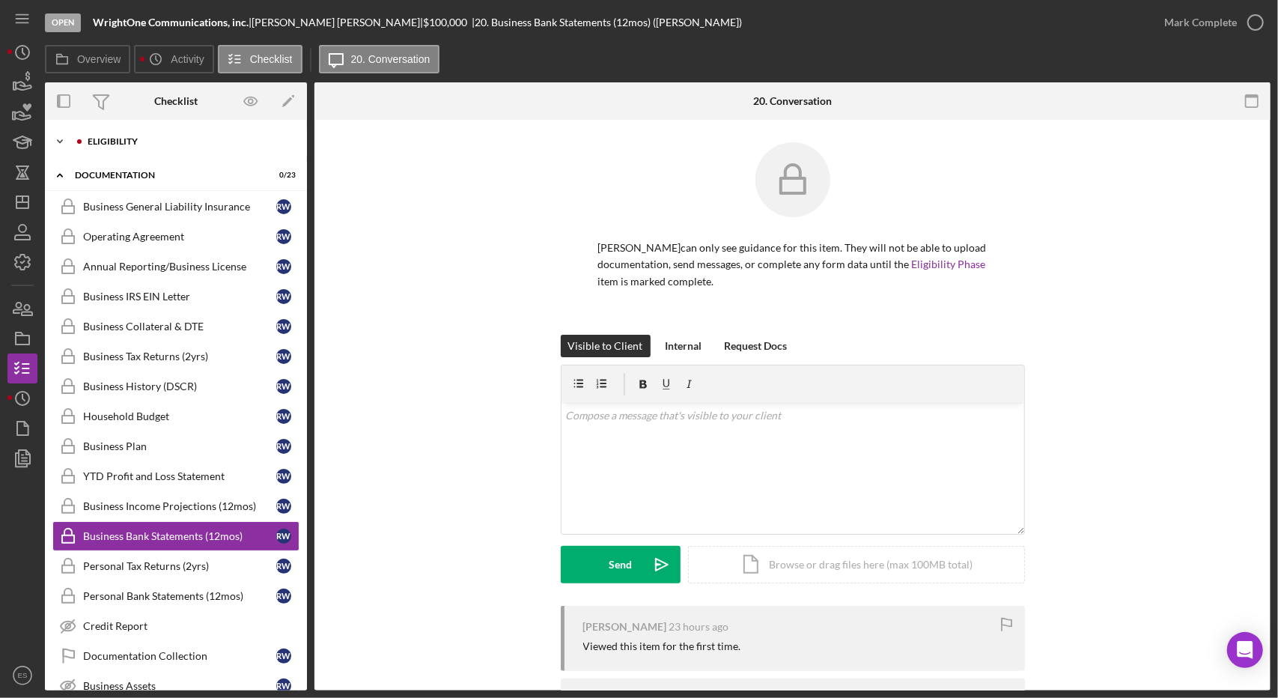
click at [112, 150] on div "Icon/Expander Eligibility 6 / 10" at bounding box center [176, 142] width 262 height 30
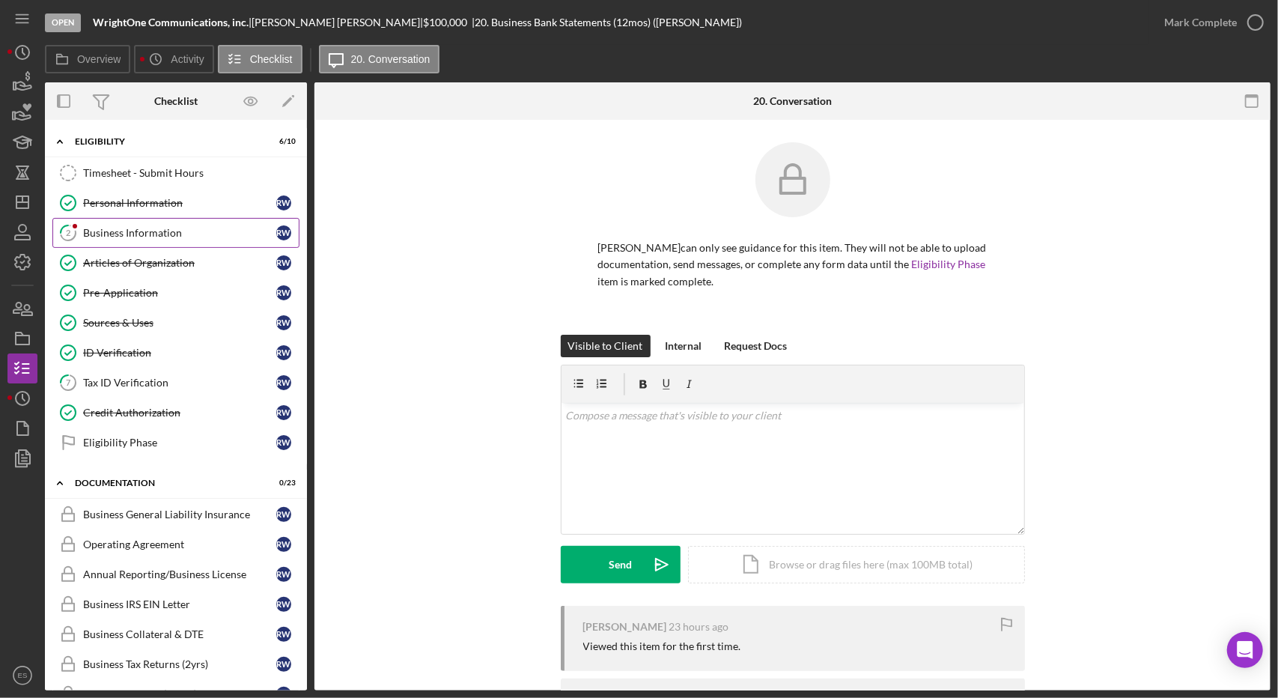
click at [124, 228] on div "Business Information" at bounding box center [179, 233] width 193 height 12
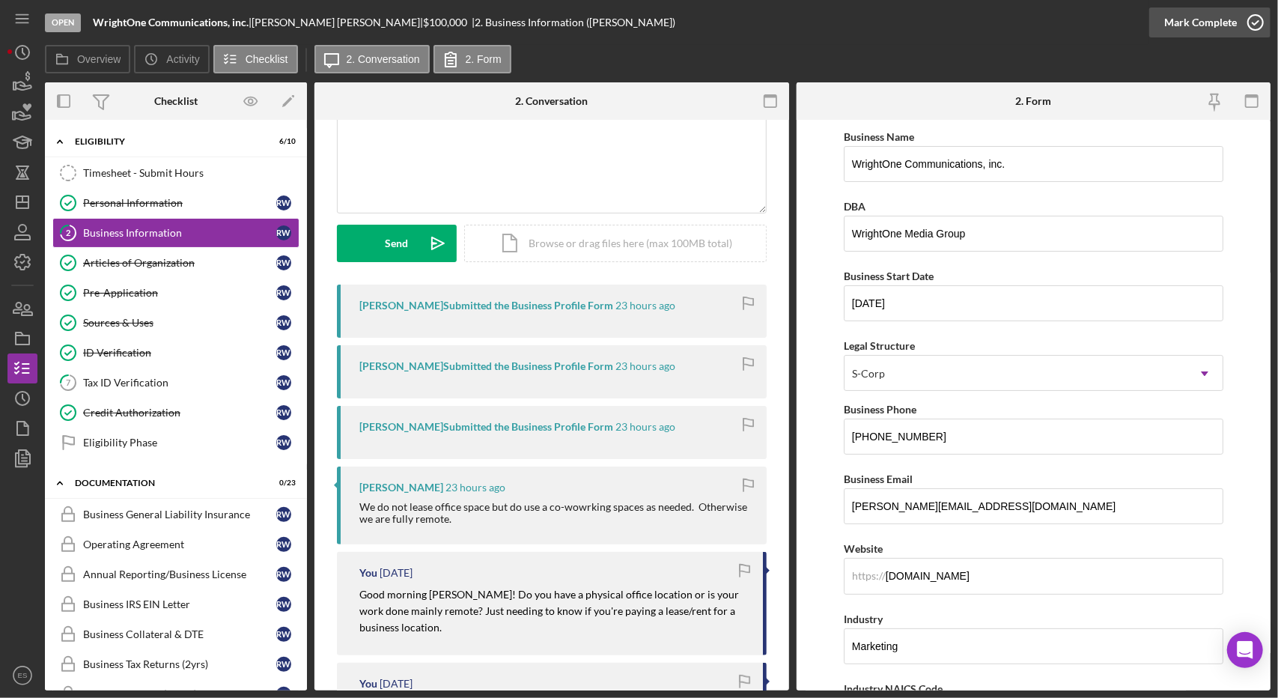
click at [1221, 27] on div "Mark Complete" at bounding box center [1200, 22] width 73 height 30
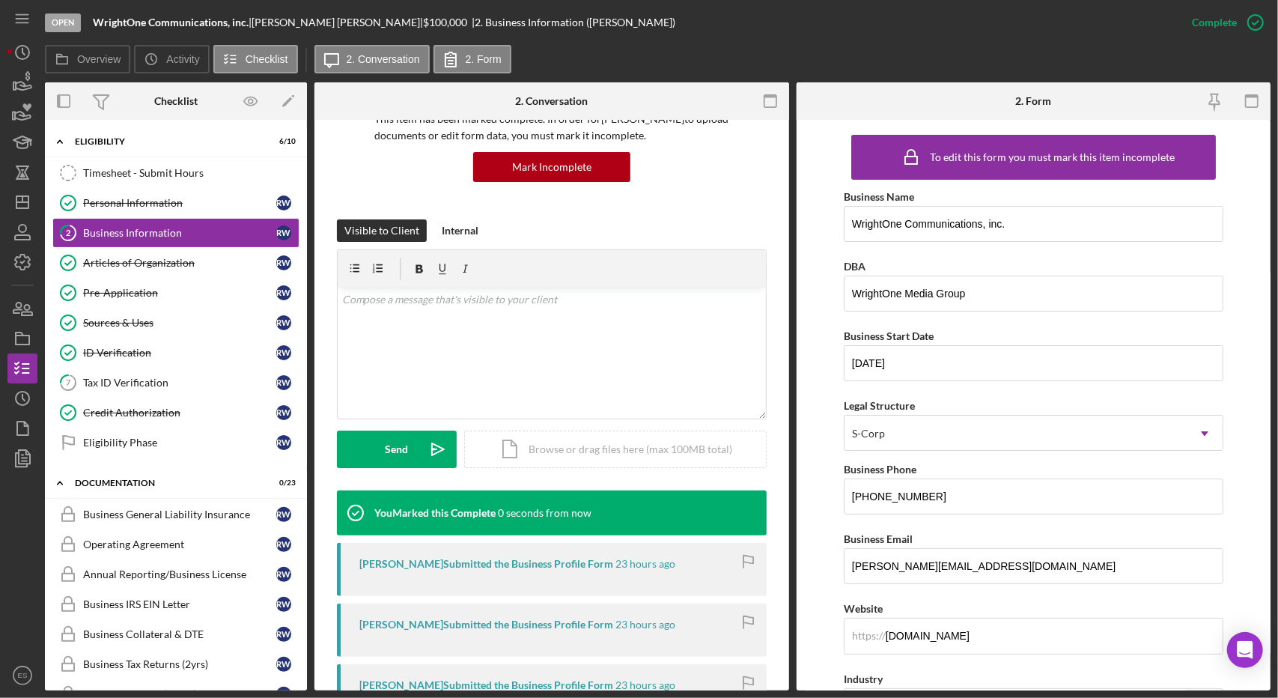
scroll to position [334, 0]
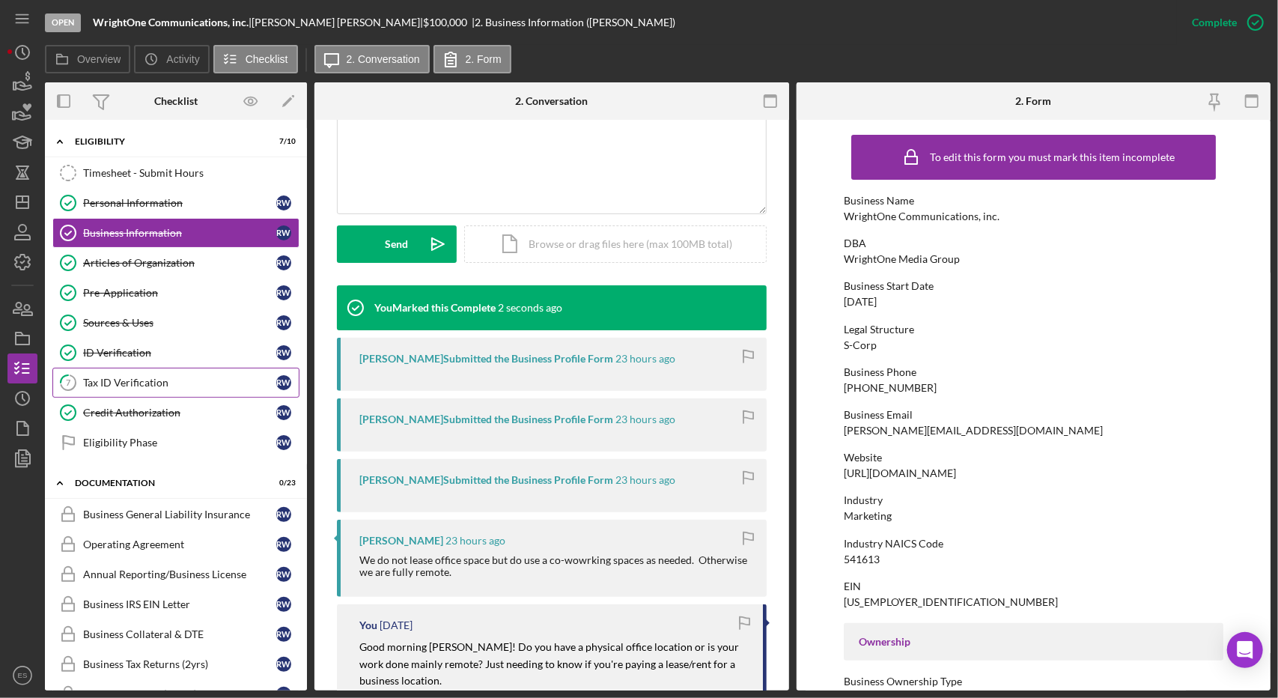
click at [142, 371] on link "7 Tax ID Verification R W" at bounding box center [175, 383] width 247 height 30
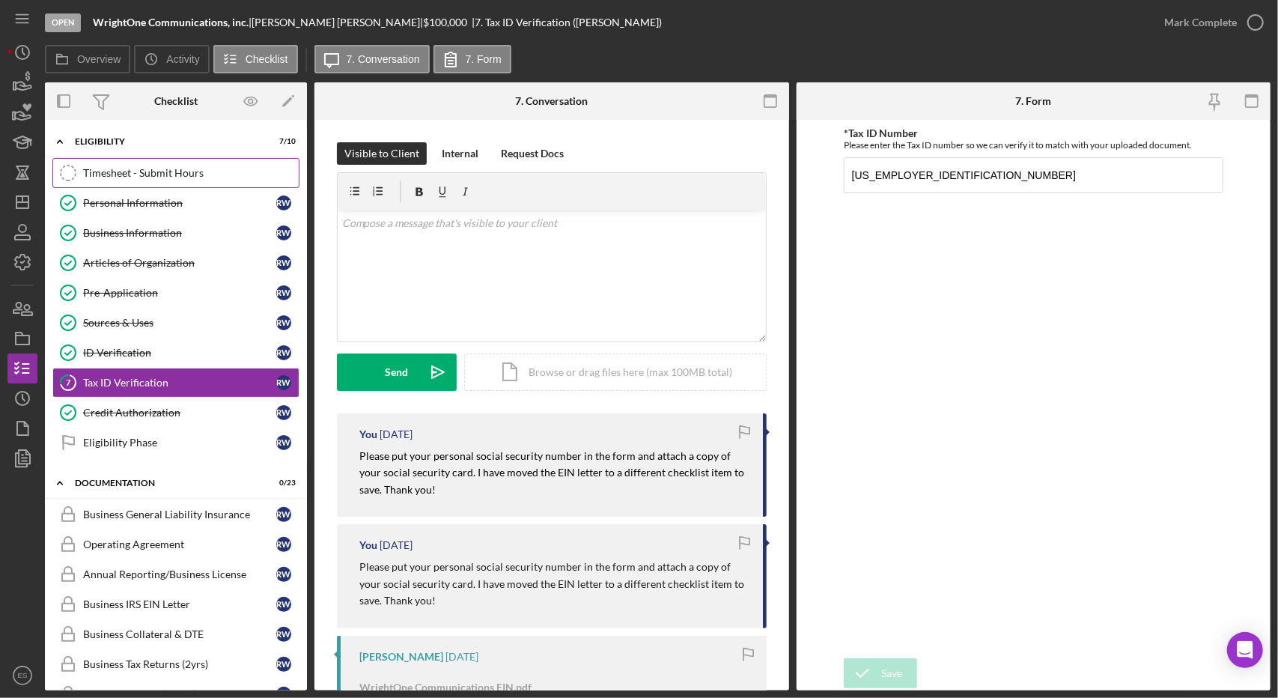
click at [115, 162] on link "Timesheet - Submit Hours Timesheet - Submit Hours" at bounding box center [175, 173] width 247 height 30
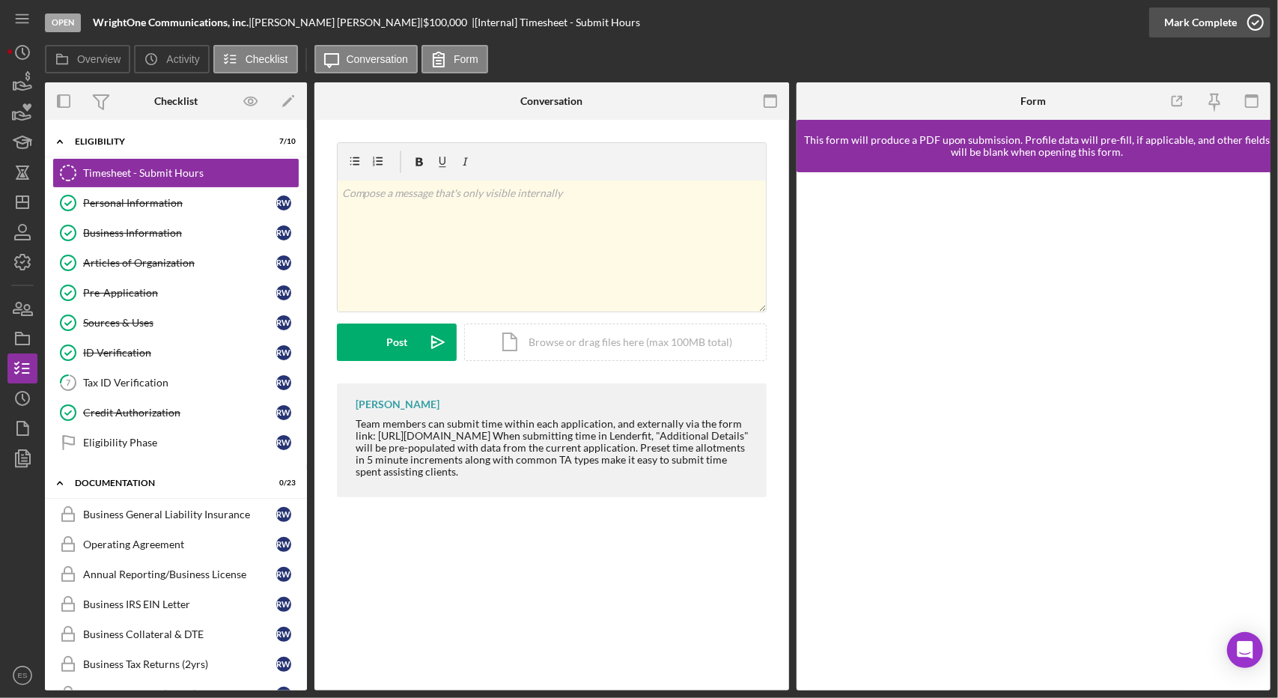
click at [1226, 21] on div "Mark Complete" at bounding box center [1200, 22] width 73 height 30
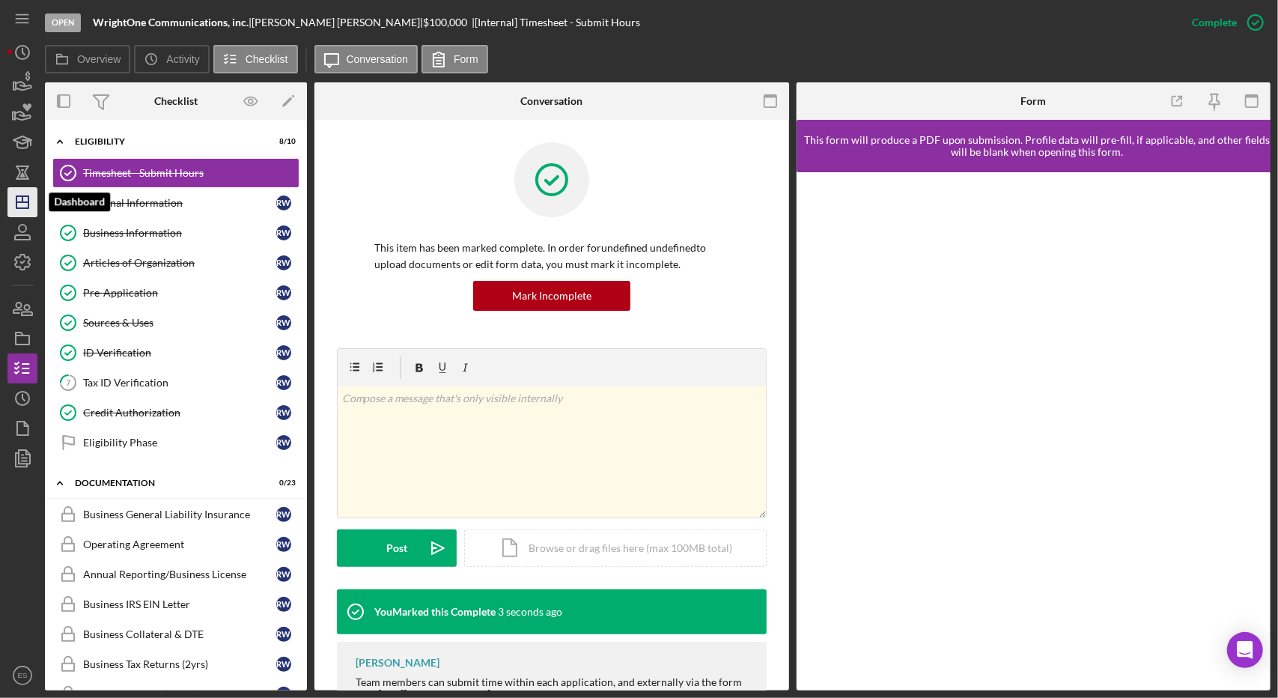
click at [12, 195] on icon "Icon/Dashboard" at bounding box center [22, 201] width 37 height 37
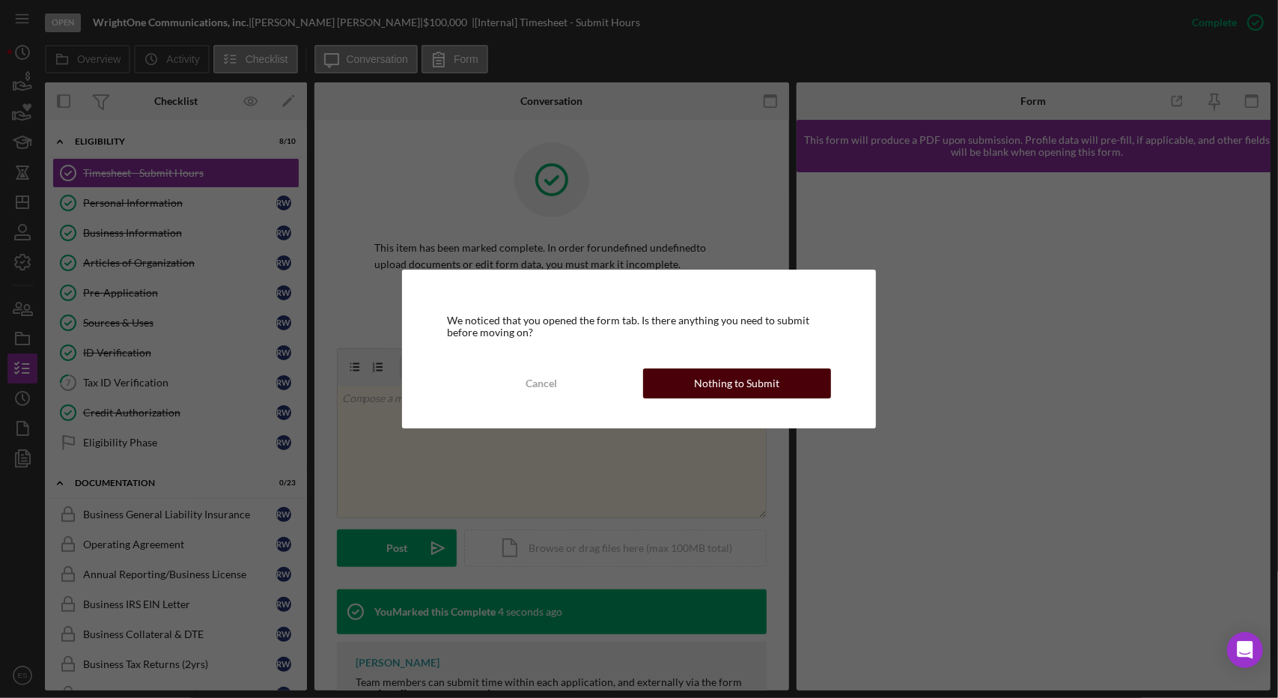
click at [764, 398] on div "Cancel Nothing to Submit" at bounding box center [638, 383] width 383 height 30
click at [751, 377] on div "Nothing to Submit" at bounding box center [736, 383] width 85 height 30
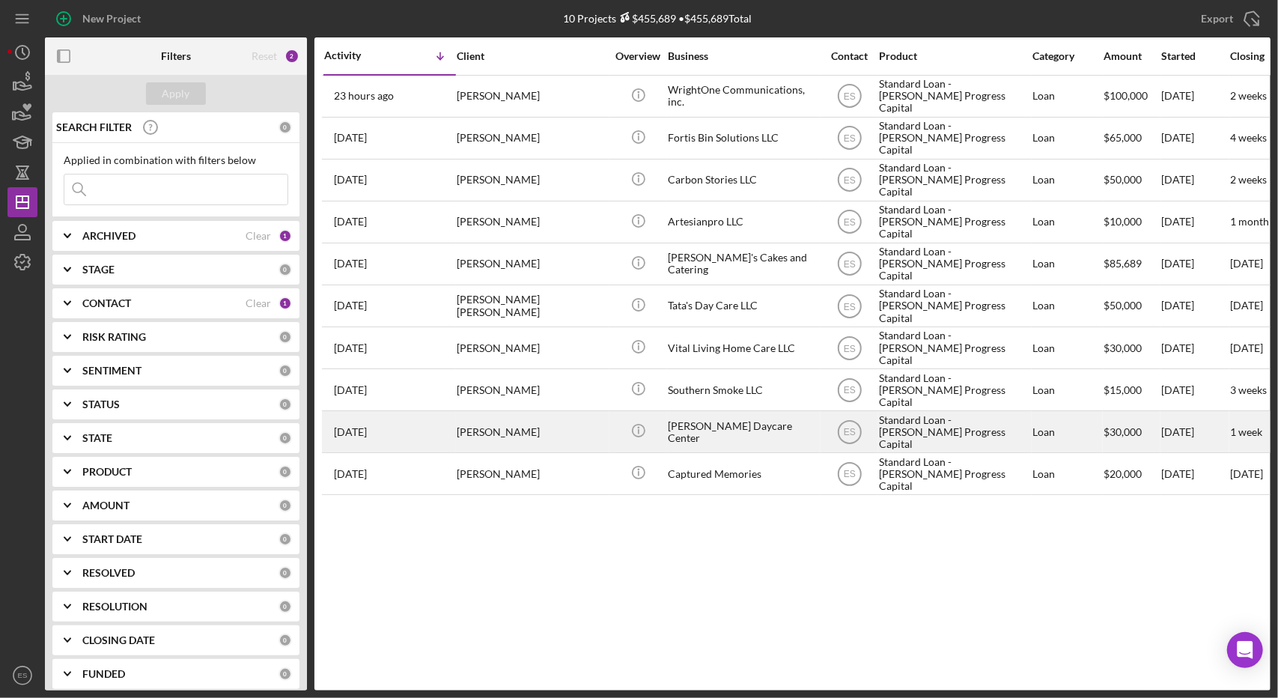
click at [714, 427] on div "[PERSON_NAME] Daycare Center" at bounding box center [743, 432] width 150 height 40
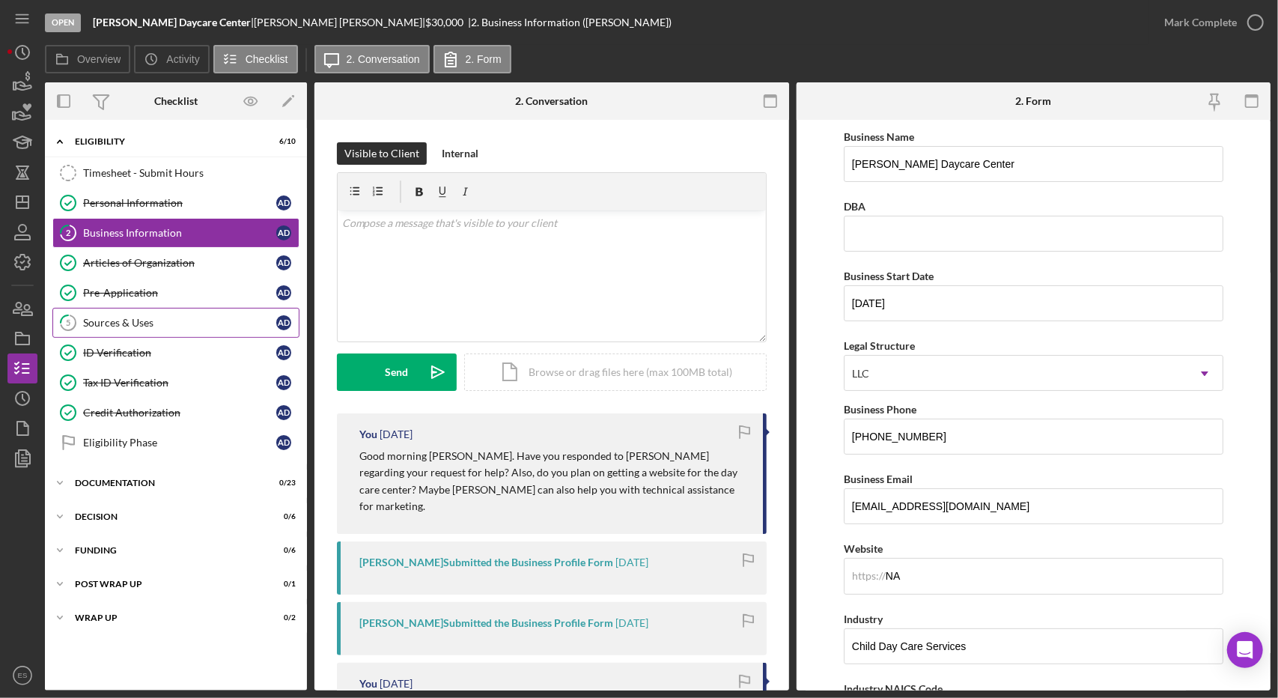
click at [151, 325] on div "Sources & Uses" at bounding box center [179, 323] width 193 height 12
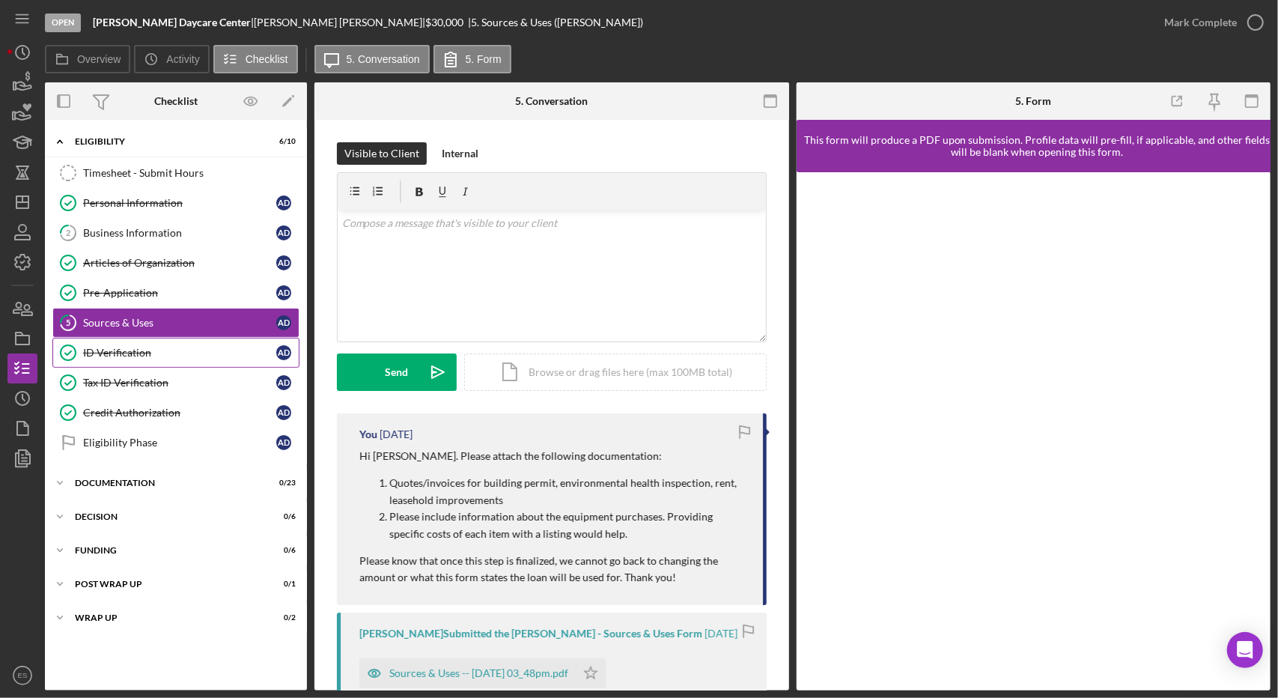
click at [154, 339] on link "ID Verification ID Verification A D" at bounding box center [175, 353] width 247 height 30
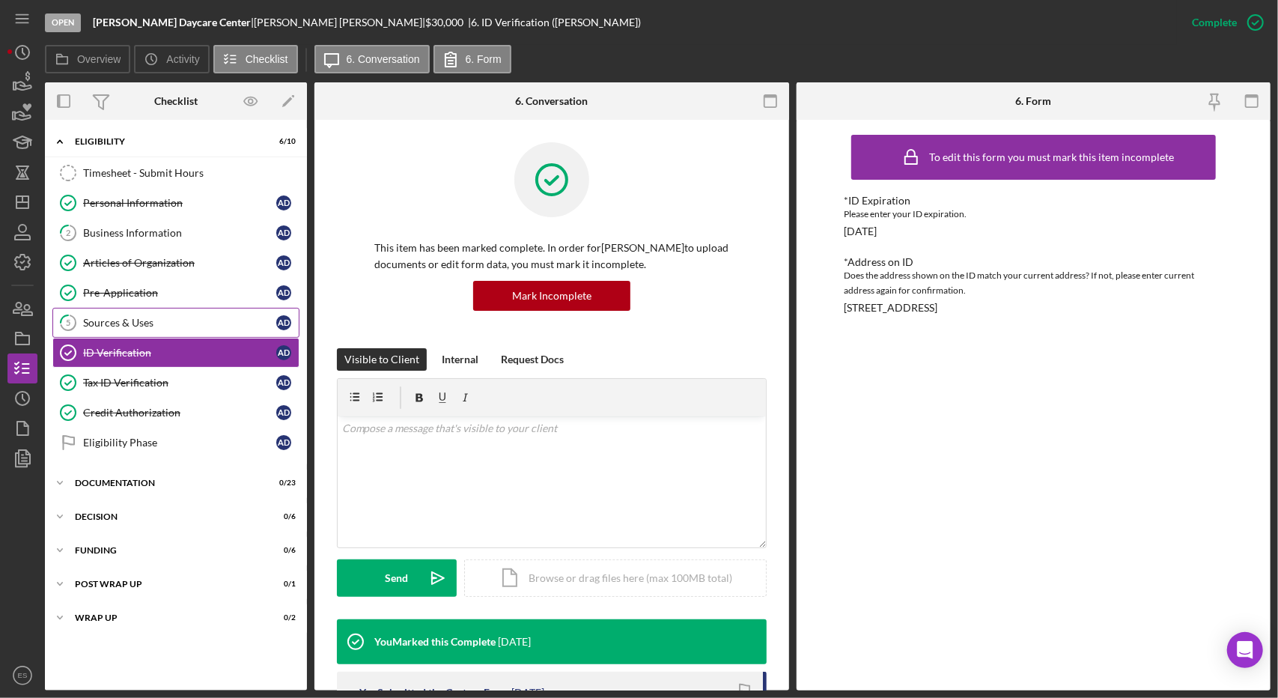
click at [136, 327] on link "5 Sources & Uses A D" at bounding box center [175, 323] width 247 height 30
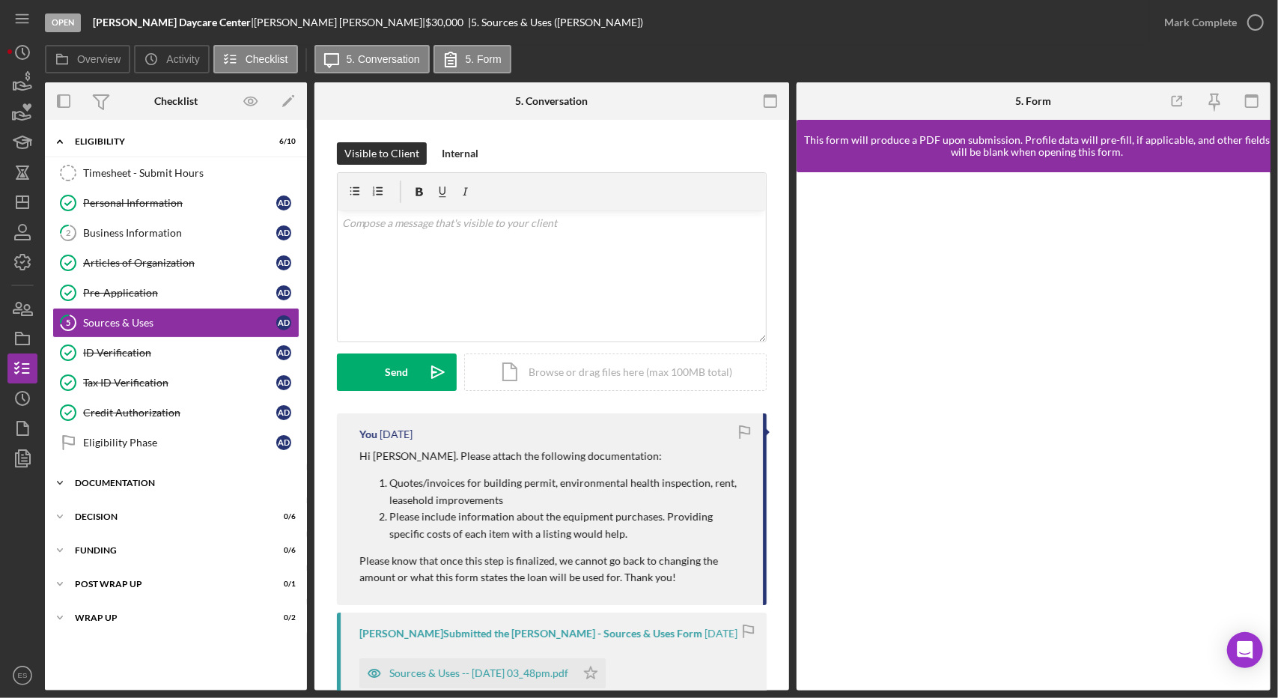
click at [133, 469] on div "Icon/Expander Documentation 0 / 23" at bounding box center [176, 483] width 262 height 30
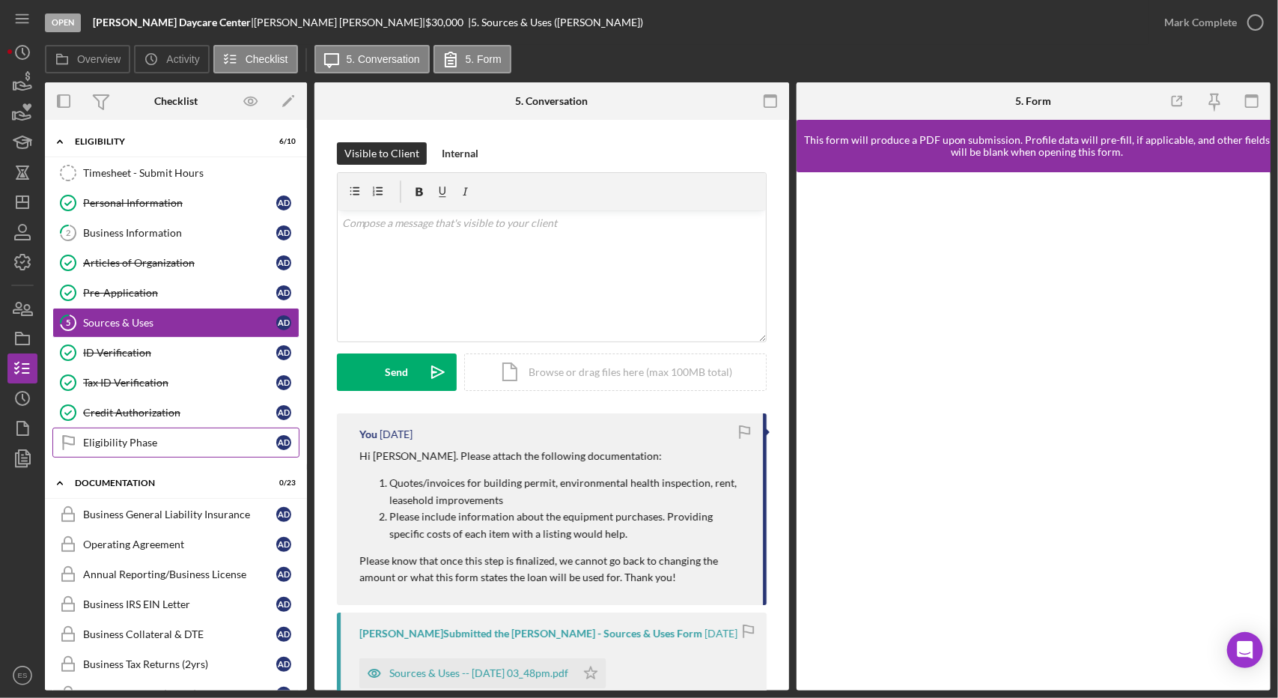
click at [118, 445] on link "Eligibility Phase Eligibility Phase A D" at bounding box center [175, 442] width 247 height 30
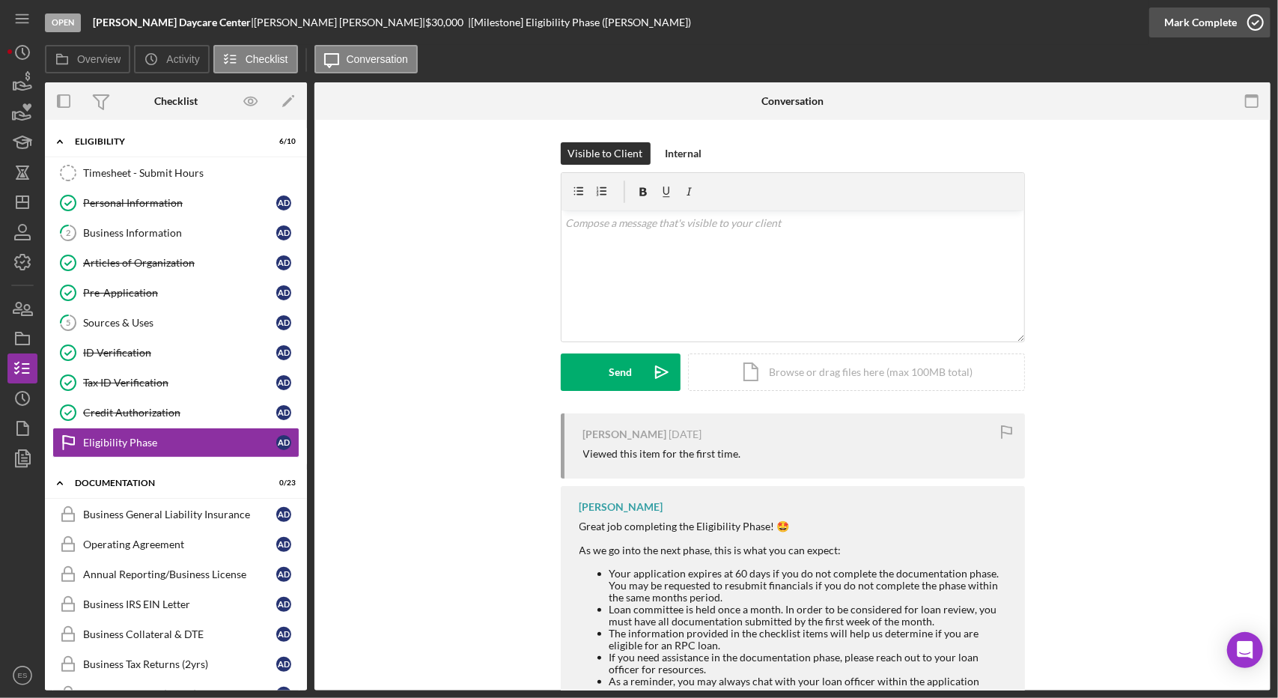
click at [1252, 21] on icon "button" at bounding box center [1255, 22] width 37 height 37
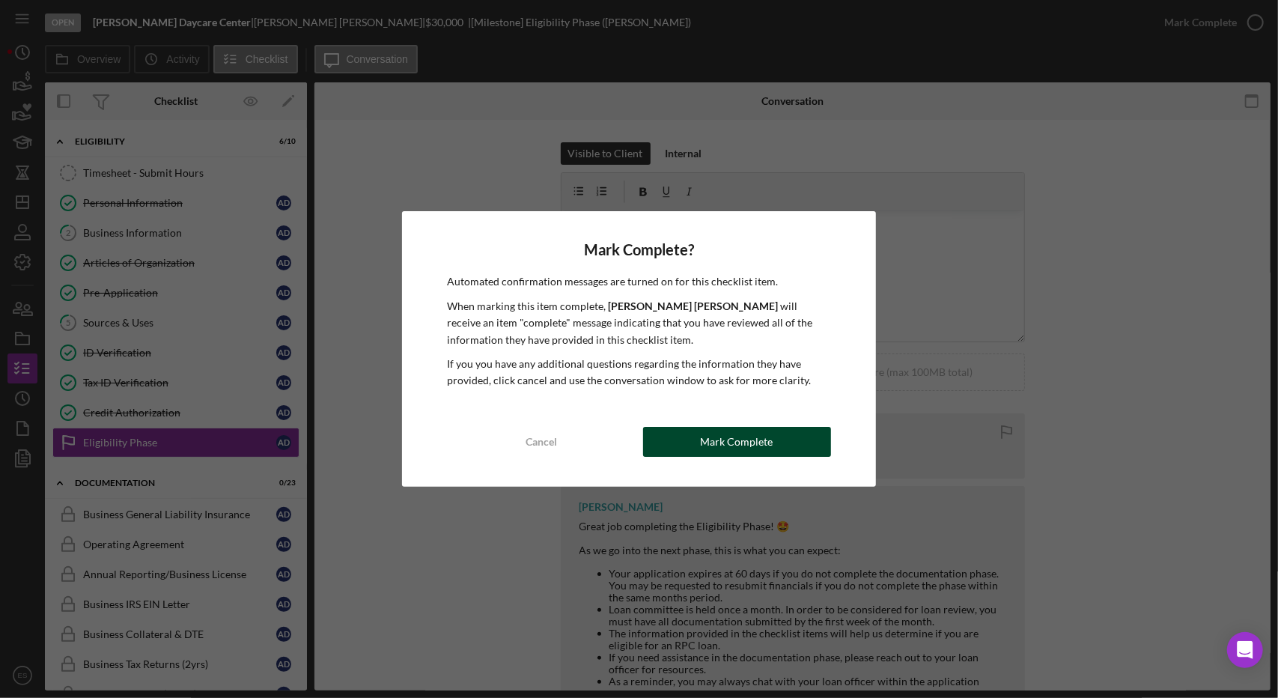
click at [726, 433] on div "Mark Complete" at bounding box center [737, 442] width 73 height 30
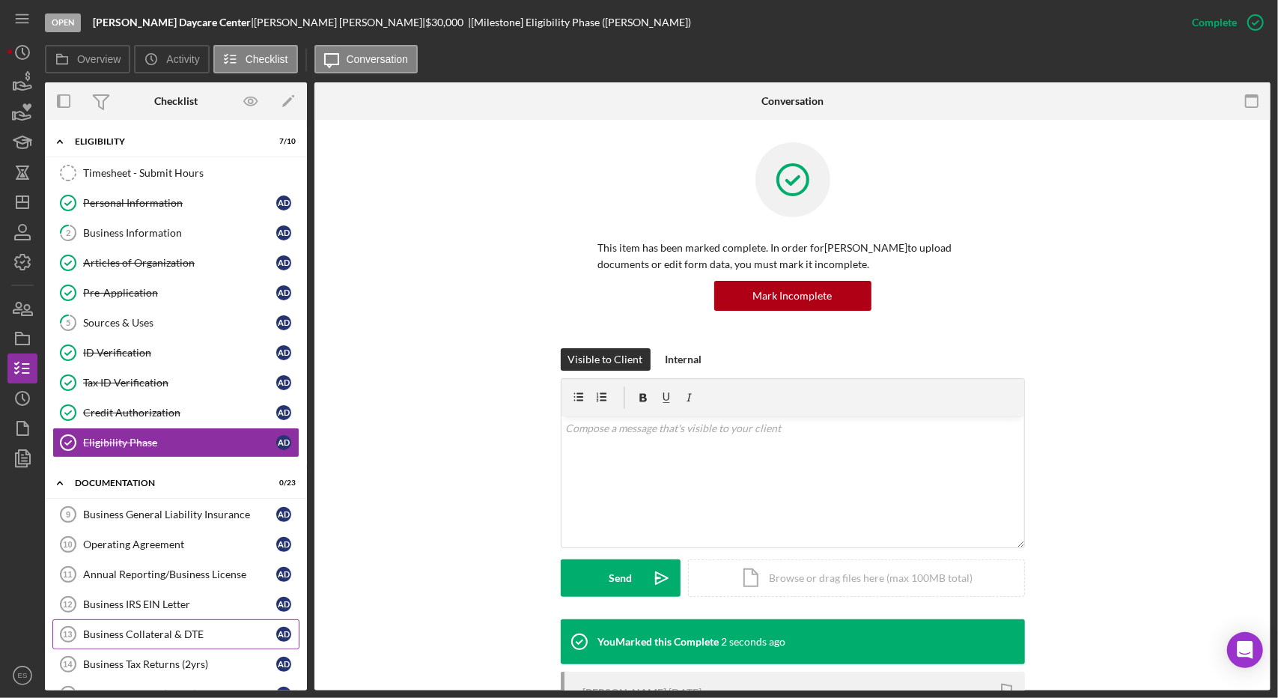
scroll to position [185, 0]
